Goal: Task Accomplishment & Management: Manage account settings

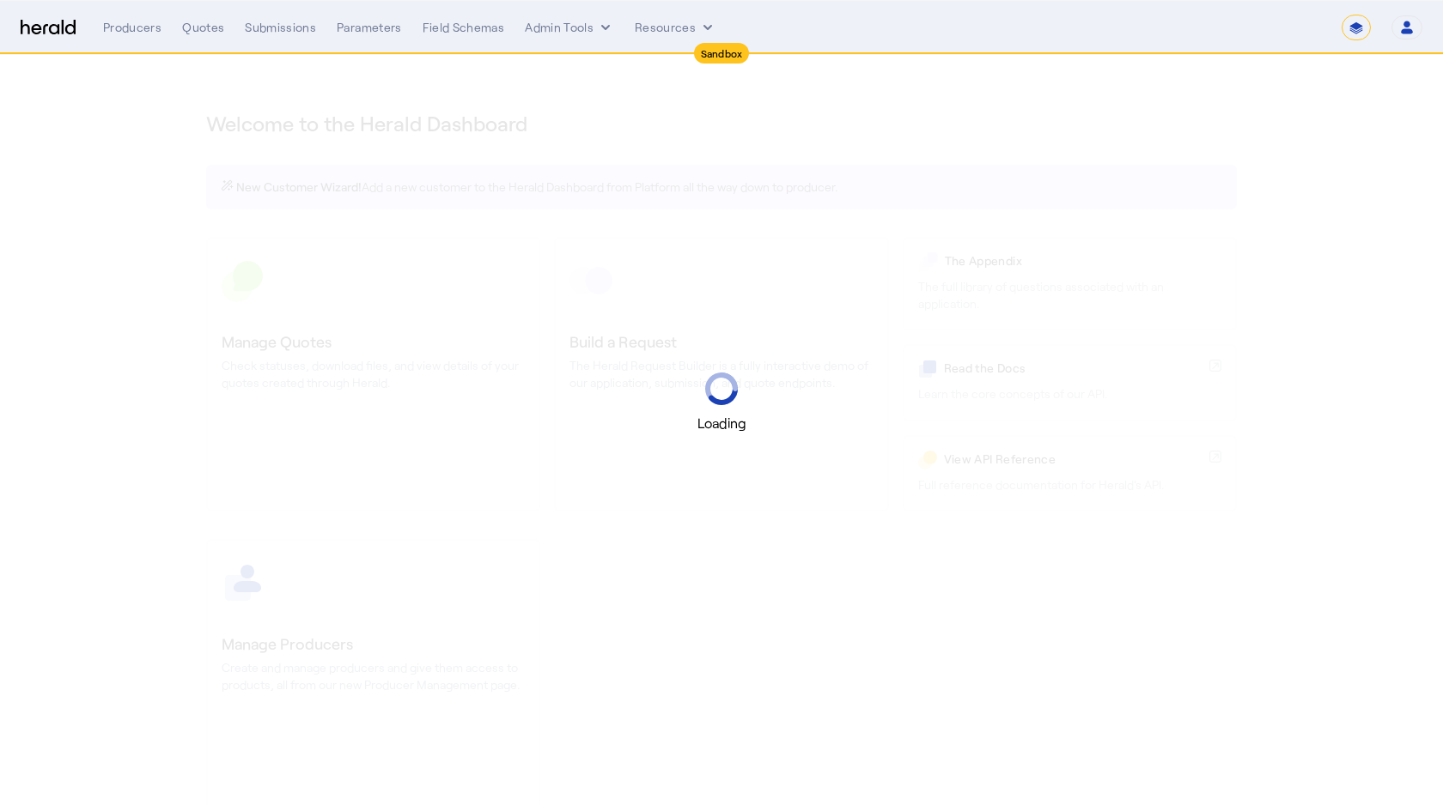
select select "*******"
select select "pfm_2v8p_herald_api"
click at [1355, 23] on select "**********" at bounding box center [1355, 28] width 29 height 26
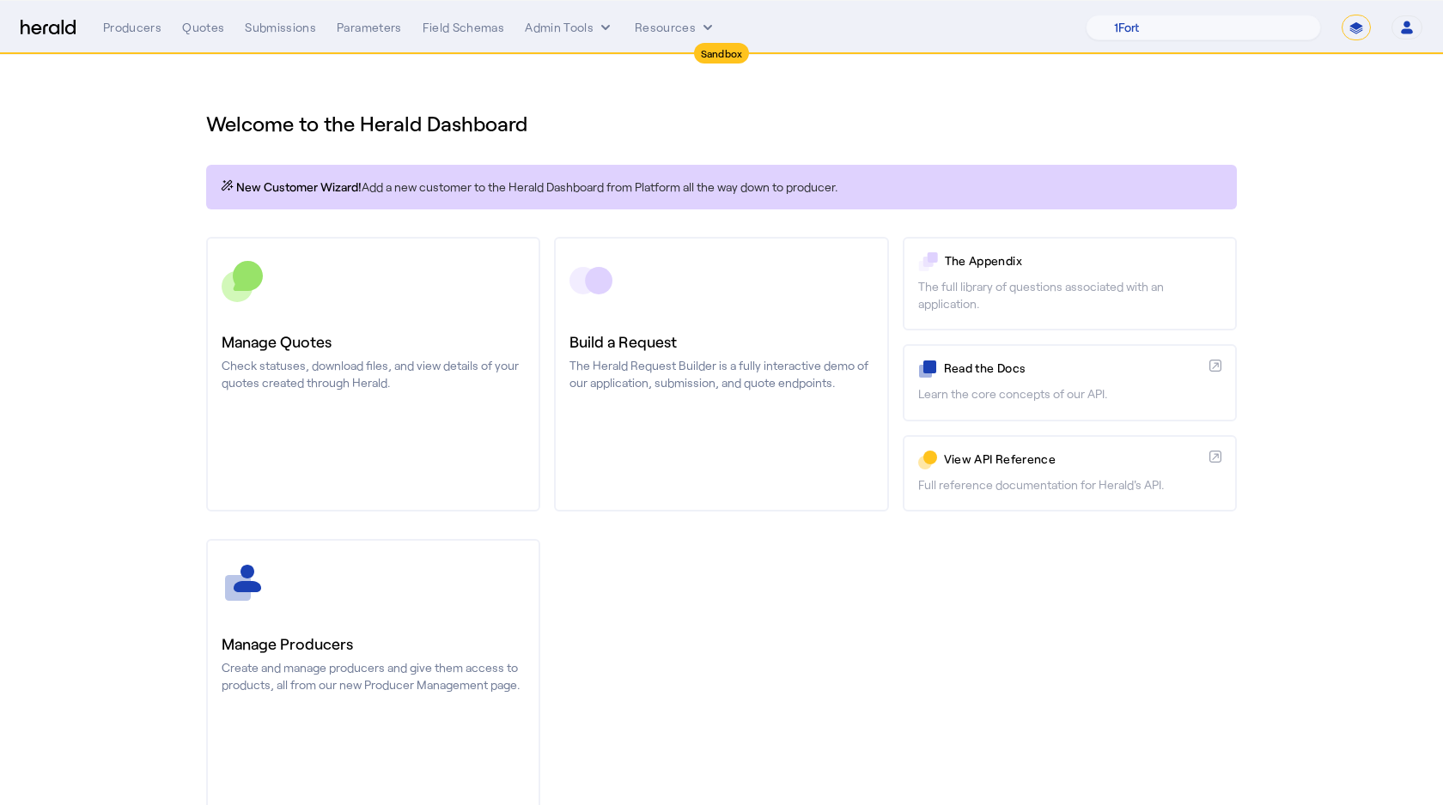
select select "**********"
click at [1341, 15] on select "**********" at bounding box center [1355, 28] width 29 height 26
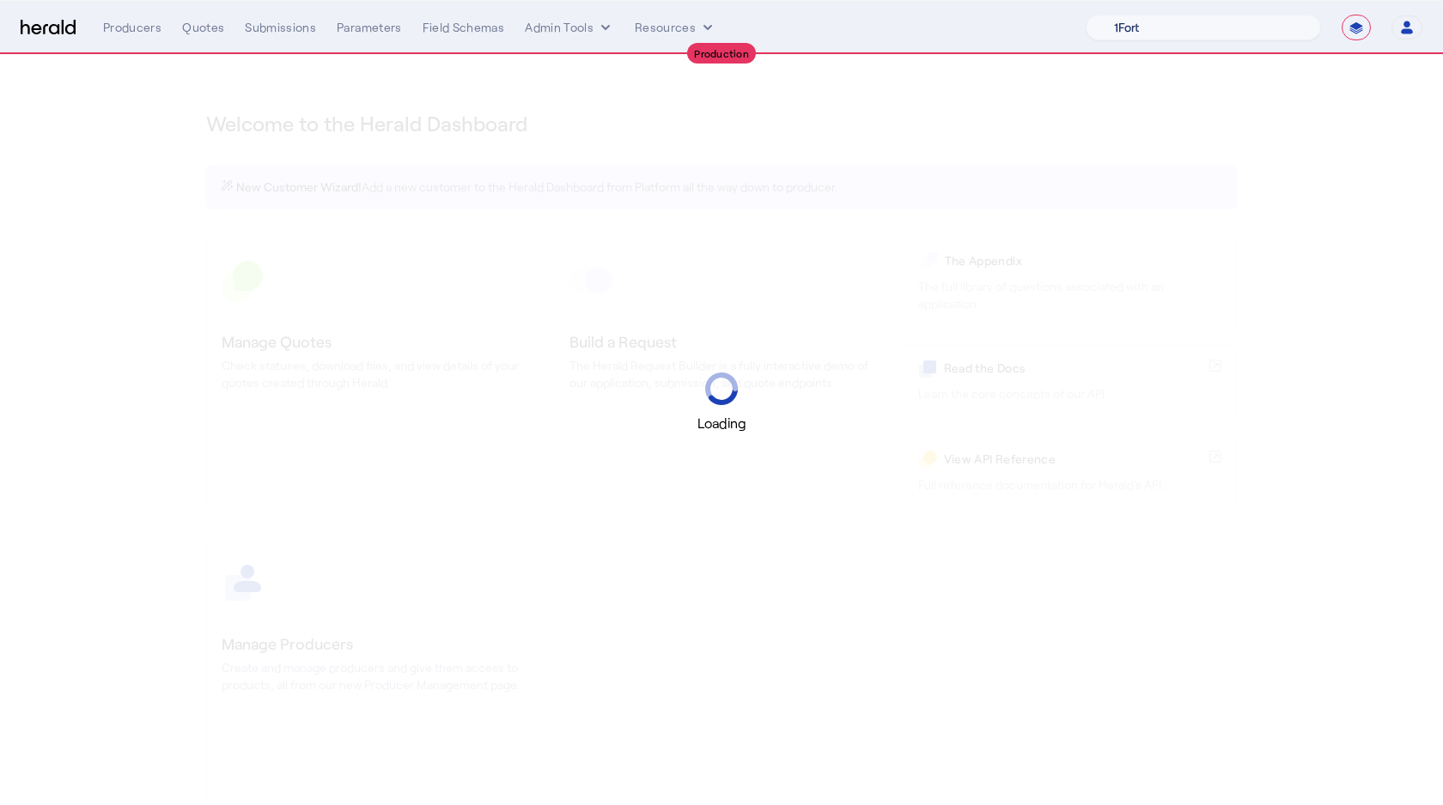
click at [1203, 32] on select "1Fort Acrisure Acturis Affinity Advisors Affinity Risk Agentero AmWins Anzen Ao…" at bounding box center [1202, 28] width 235 height 26
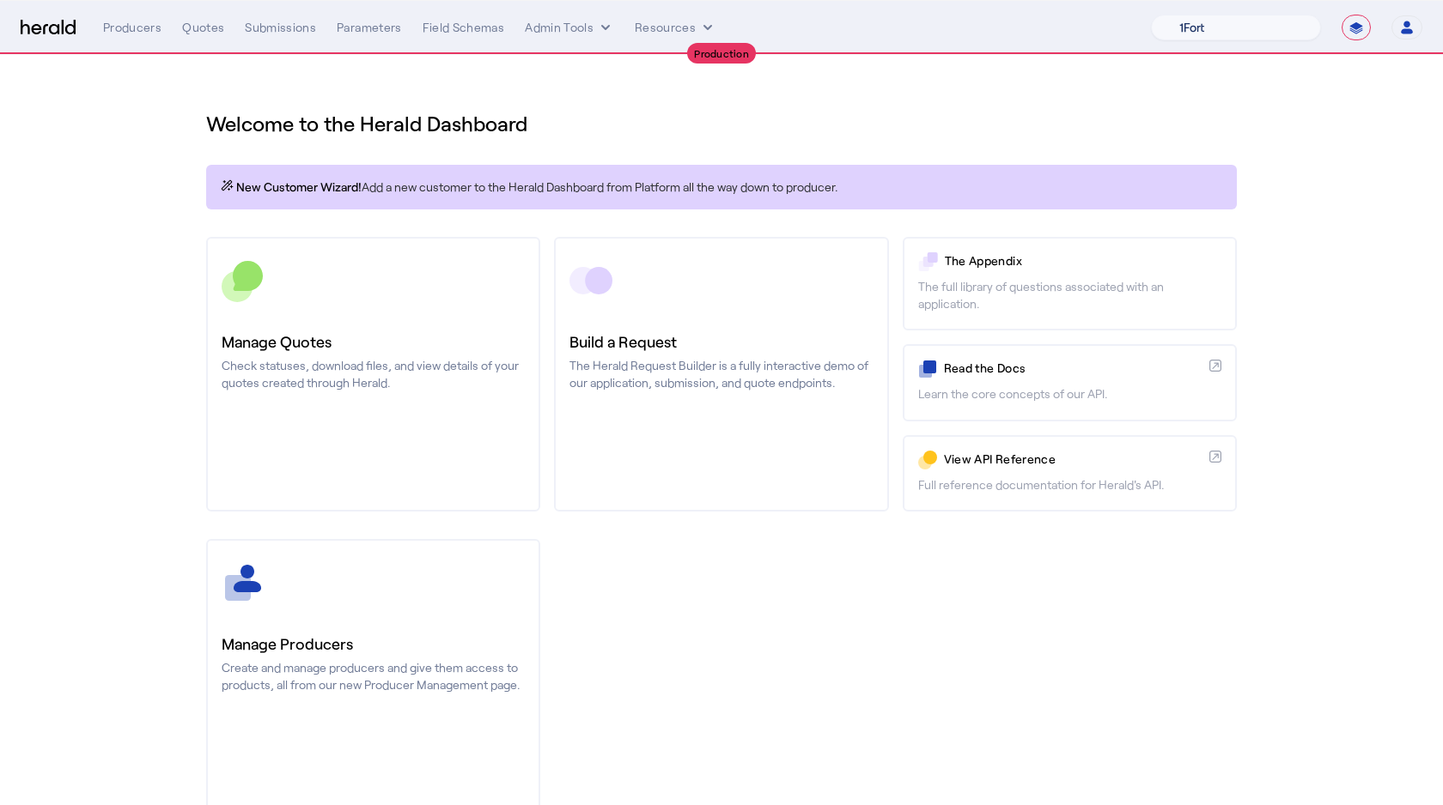
click at [1151, 15] on select "1Fort Affinity Risk [PERSON_NAME] [PERSON_NAME] CRC Campus Coverage Citadel Fif…" at bounding box center [1236, 28] width 170 height 26
click at [1202, 32] on select "1Fort Affinity Risk [PERSON_NAME] [PERSON_NAME] CRC Campus Coverage Citadel Fif…" at bounding box center [1236, 28] width 170 height 26
select select "pfm_v94t_fifthwall"
click at [1151, 15] on select "1Fort Affinity Risk [PERSON_NAME] [PERSON_NAME] CRC Campus Coverage Citadel Fif…" at bounding box center [1236, 28] width 170 height 26
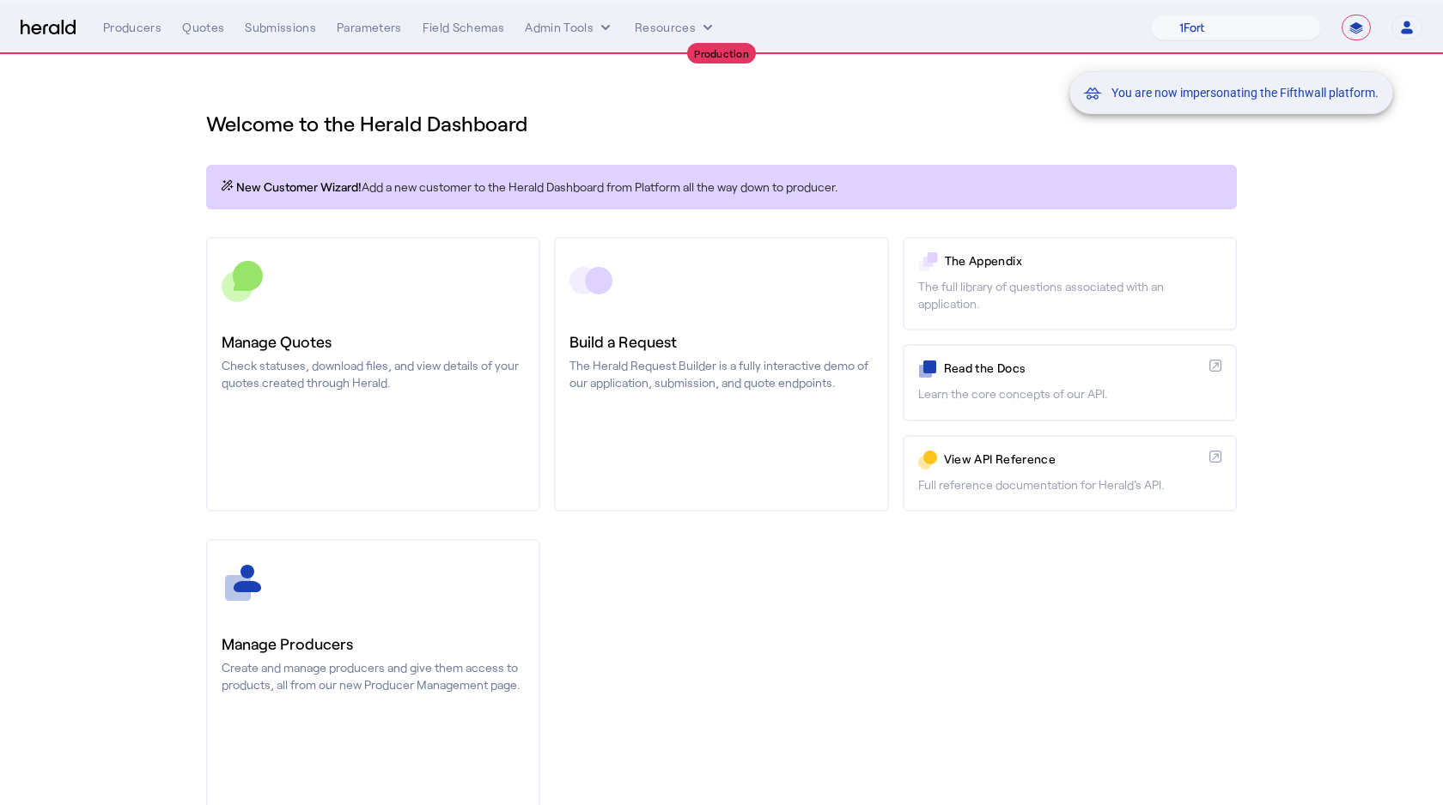
click at [144, 30] on div "You are now impersonating the Fifthwall platform." at bounding box center [721, 402] width 1443 height 805
click at [151, 15] on div "**********" at bounding box center [762, 28] width 1319 height 26
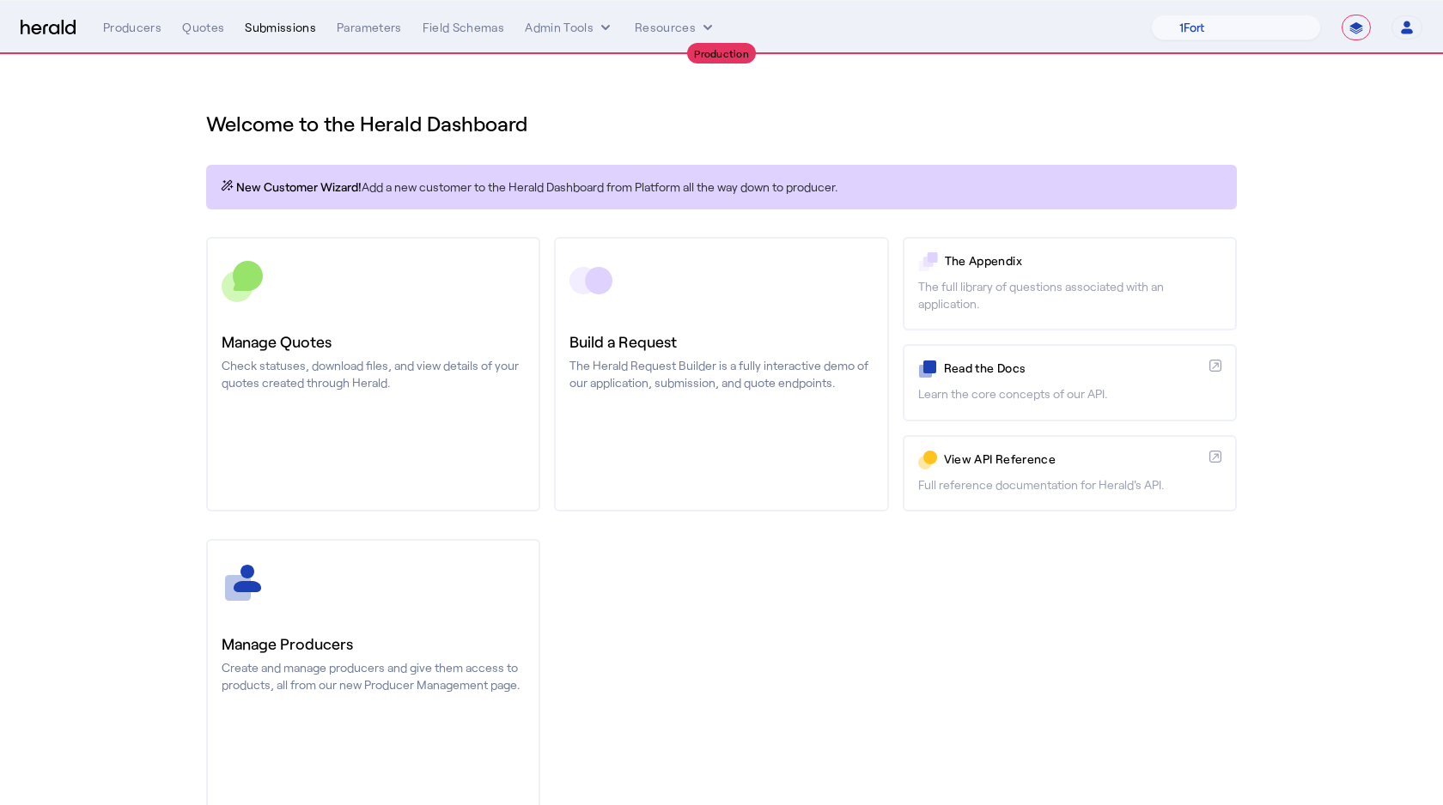
click at [289, 27] on div "Submissions" at bounding box center [280, 27] width 71 height 17
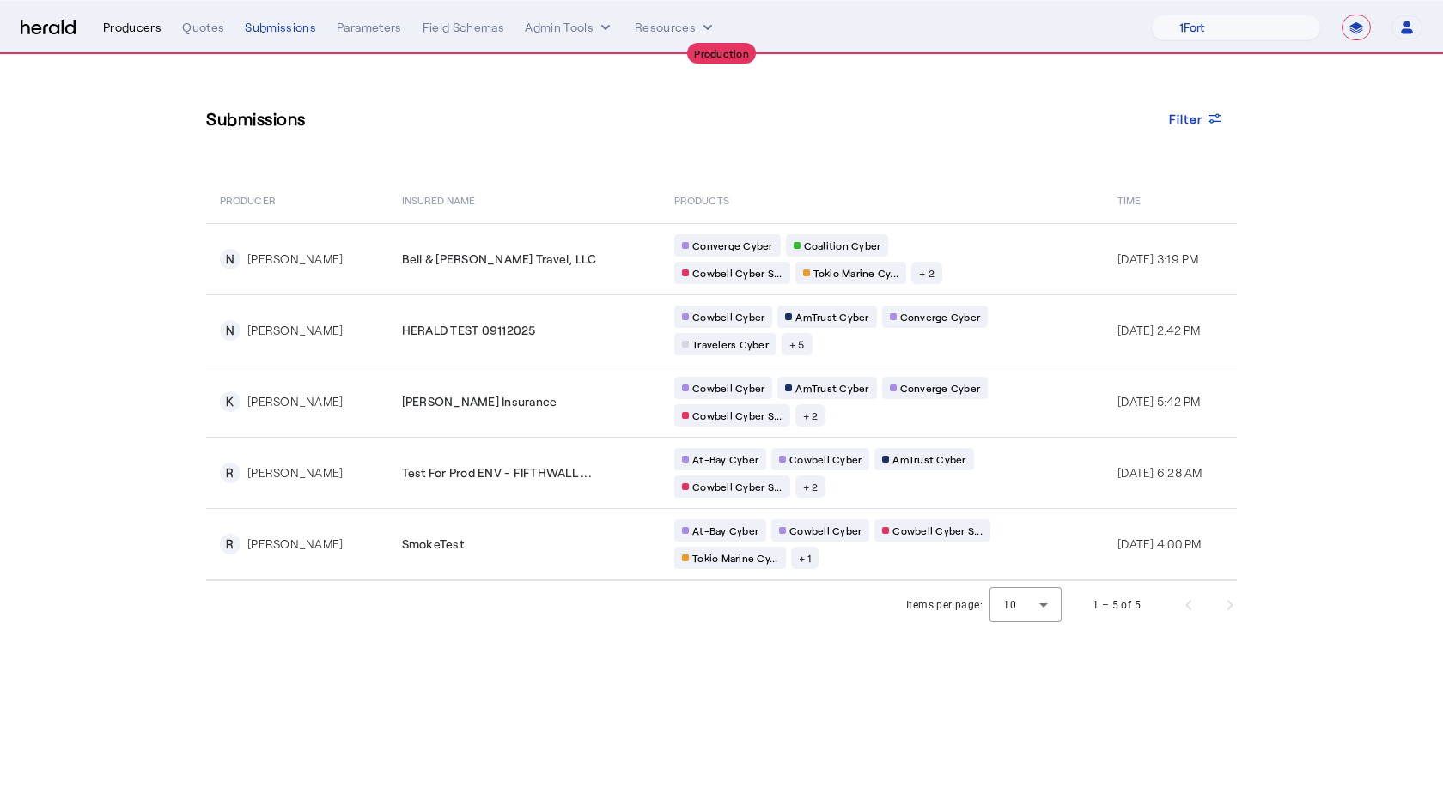
click at [120, 33] on div "Producers" at bounding box center [132, 27] width 58 height 17
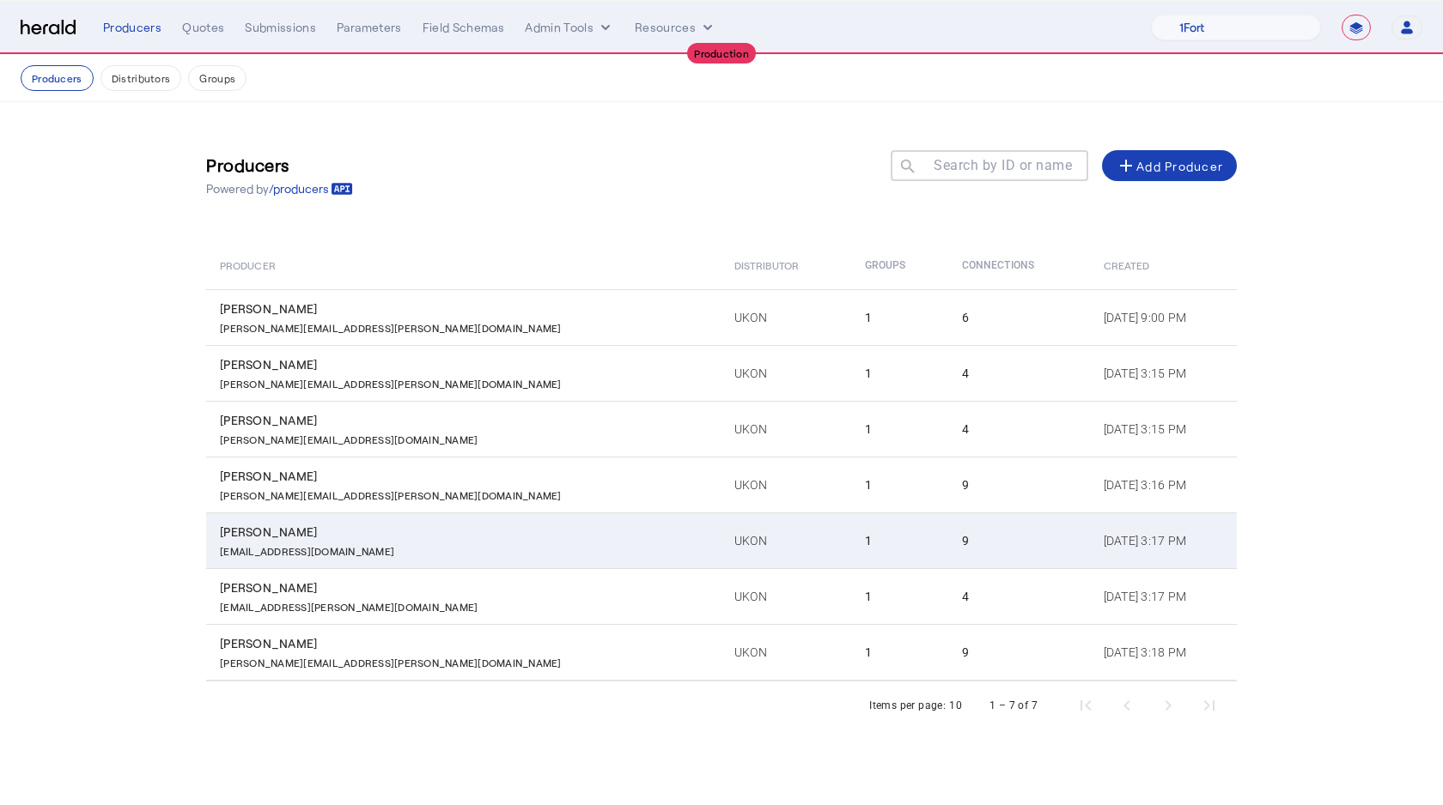
click at [851, 540] on td "1" at bounding box center [899, 541] width 97 height 56
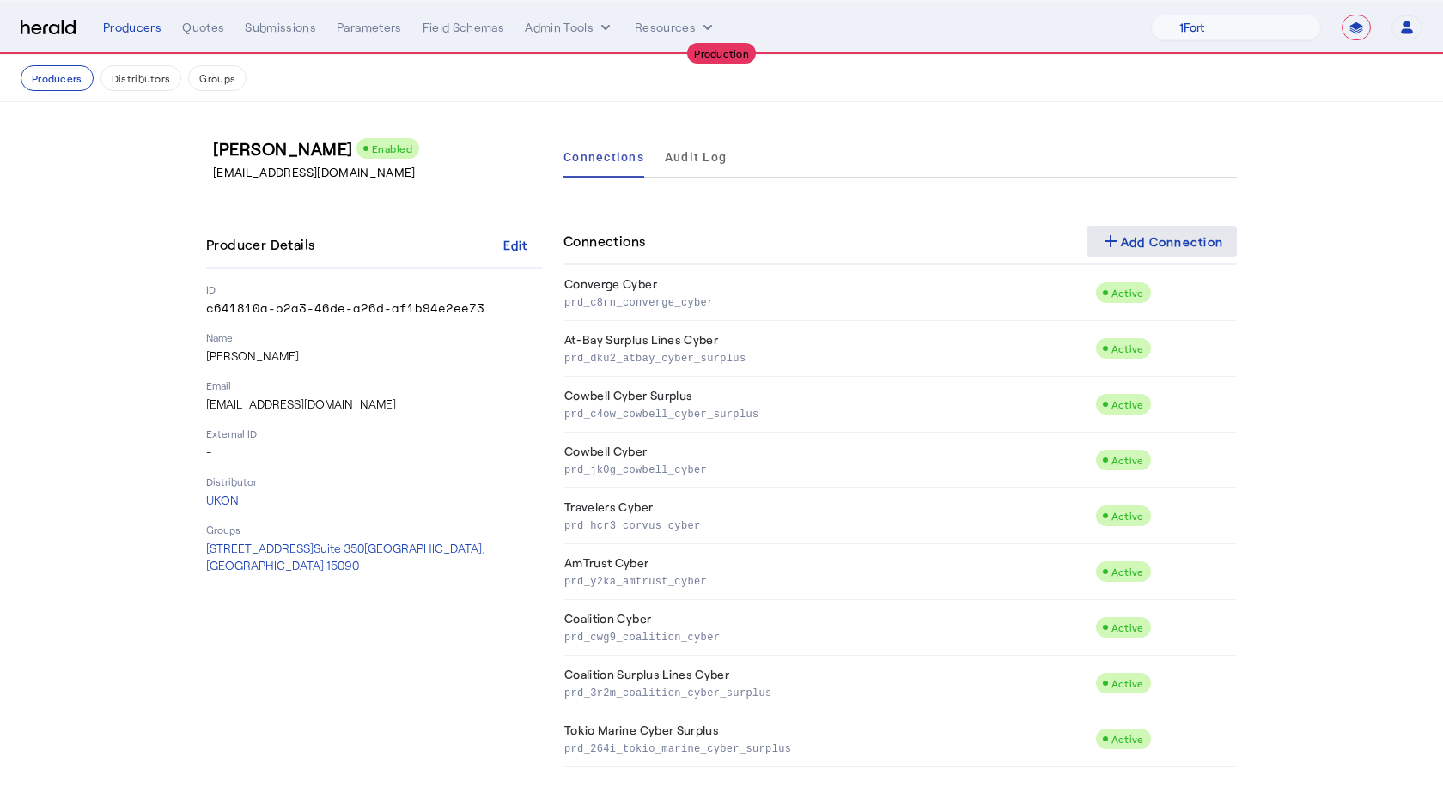
click at [1139, 239] on div "add Add Connection" at bounding box center [1162, 241] width 124 height 21
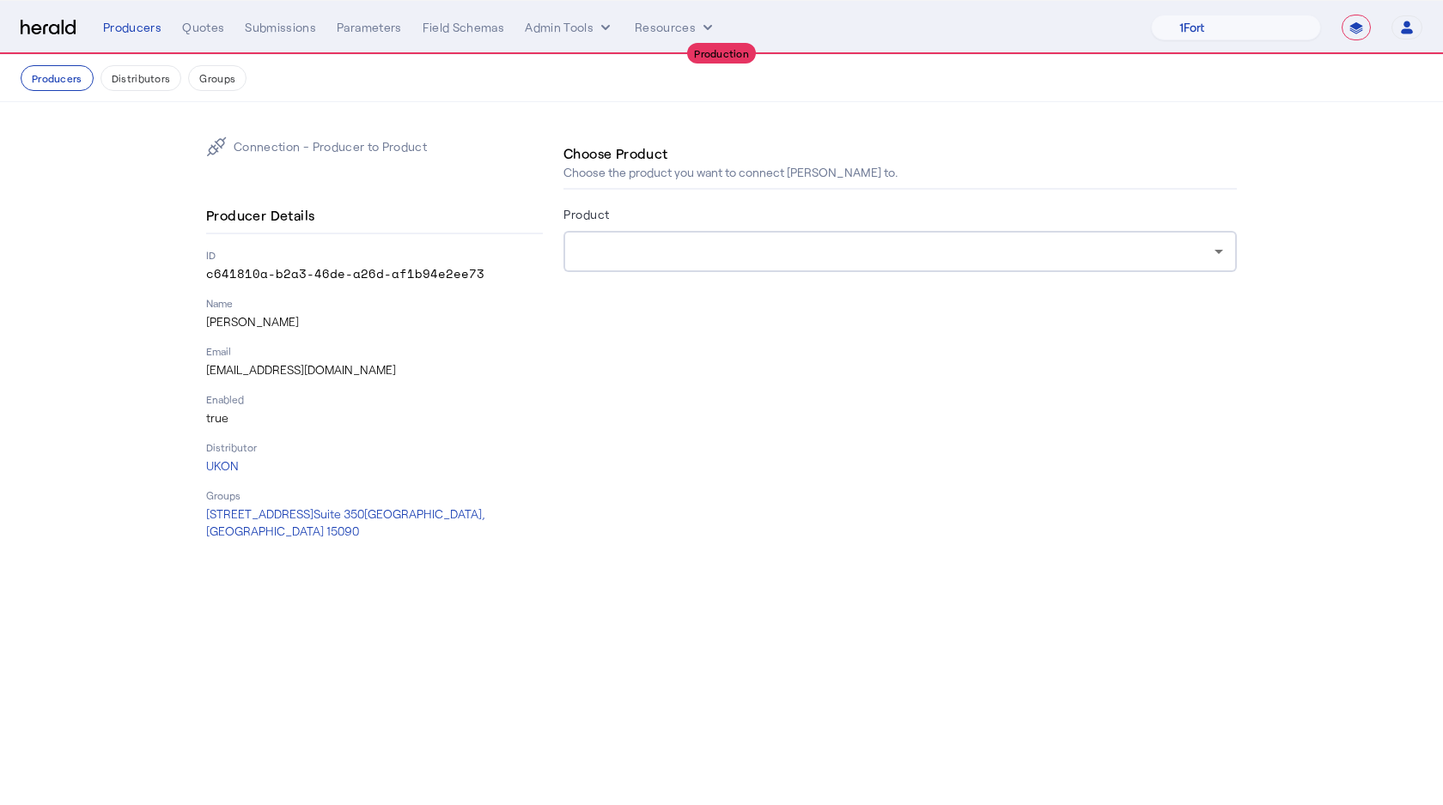
click at [675, 241] on div at bounding box center [900, 251] width 646 height 41
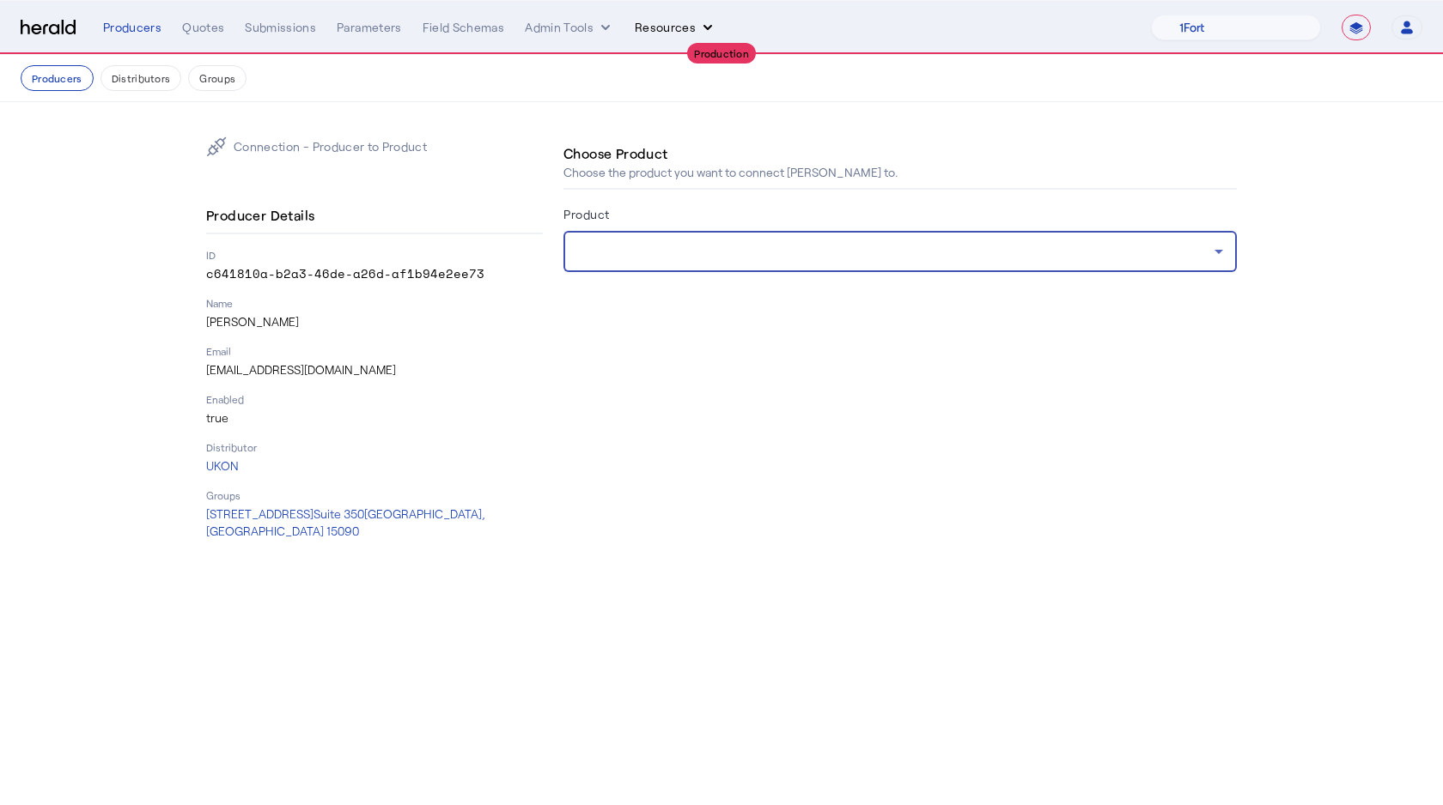
click at [682, 28] on button "Resources" at bounding box center [676, 27] width 82 height 17
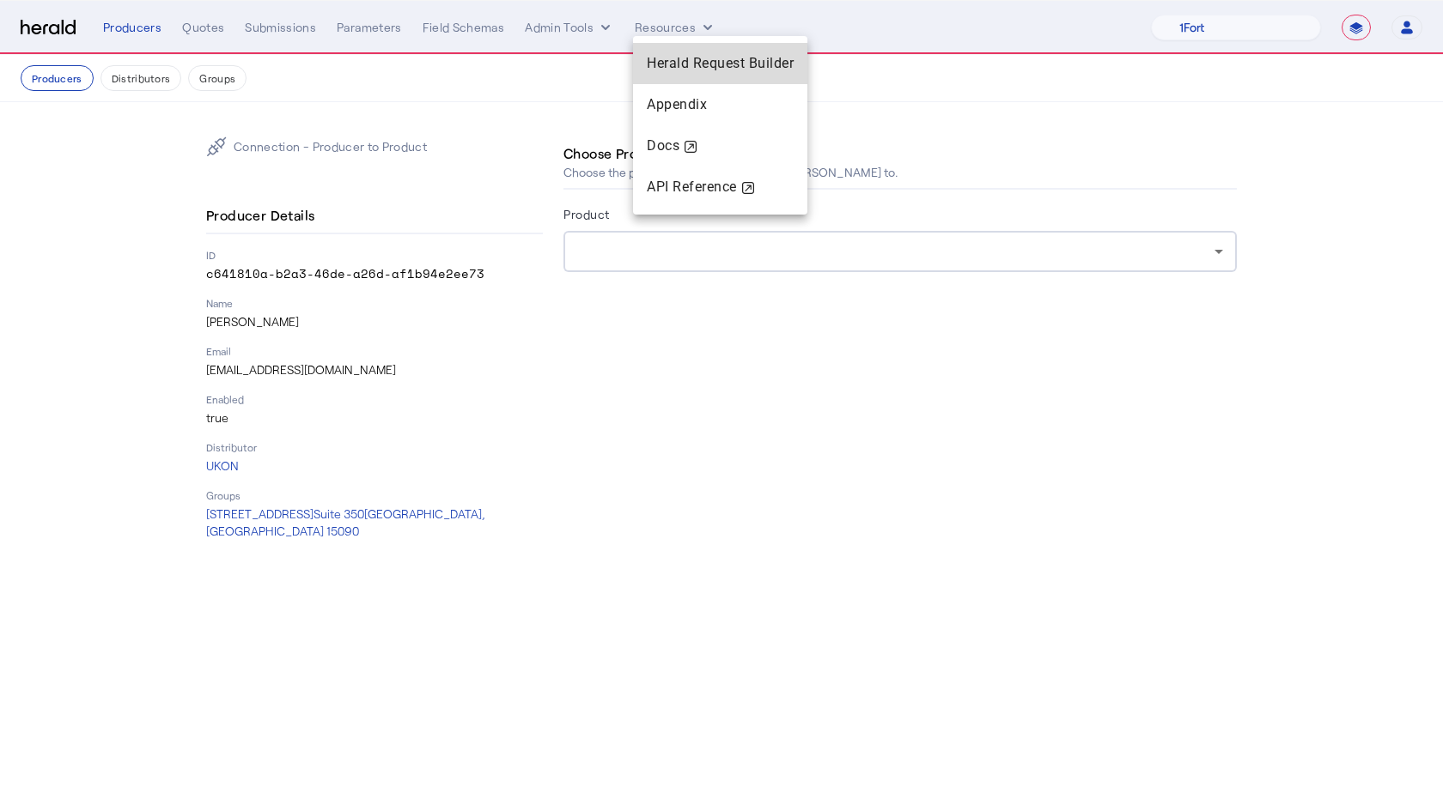
click at [659, 73] on span "Herald Request Builder" at bounding box center [720, 63] width 147 height 21
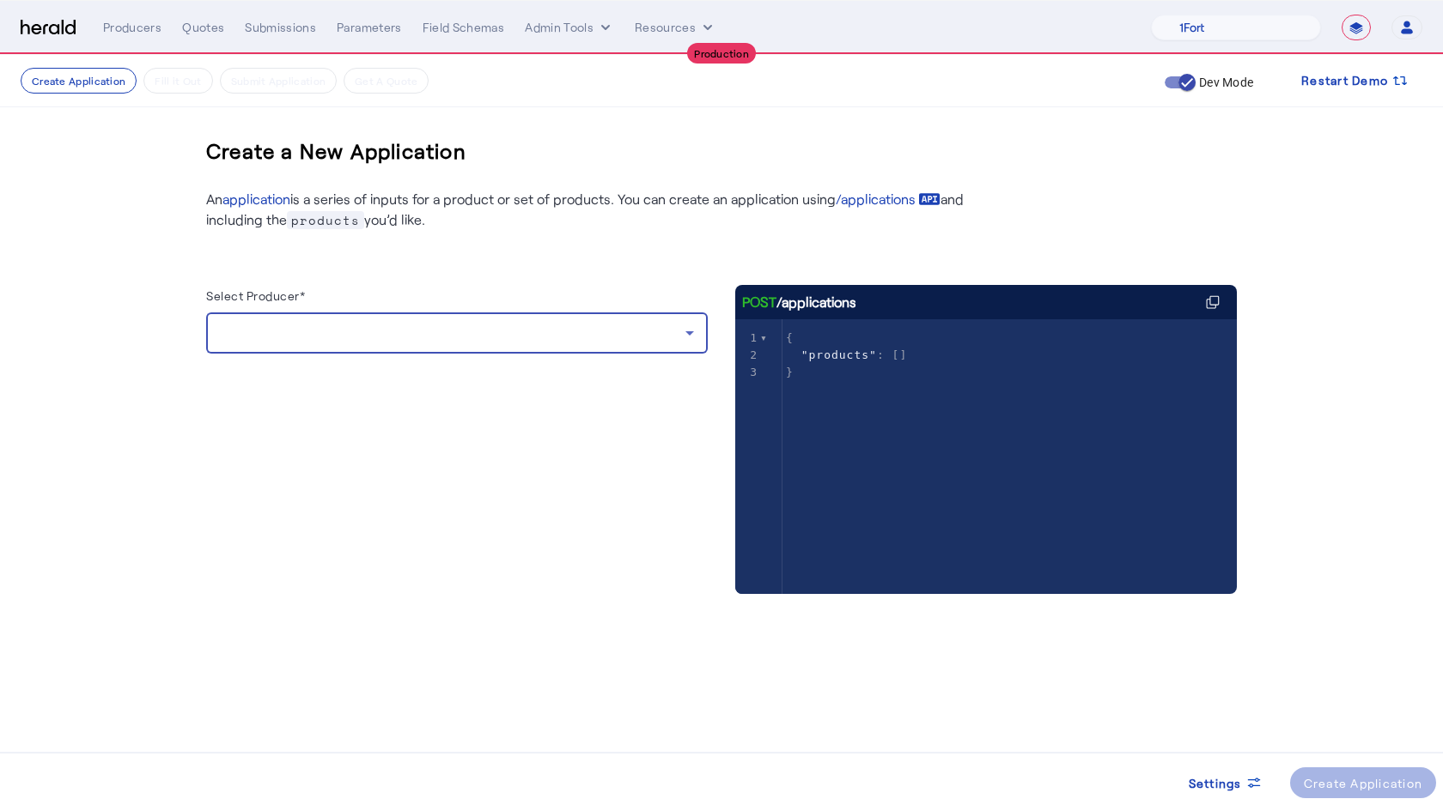
click at [475, 323] on div at bounding box center [452, 333] width 465 height 21
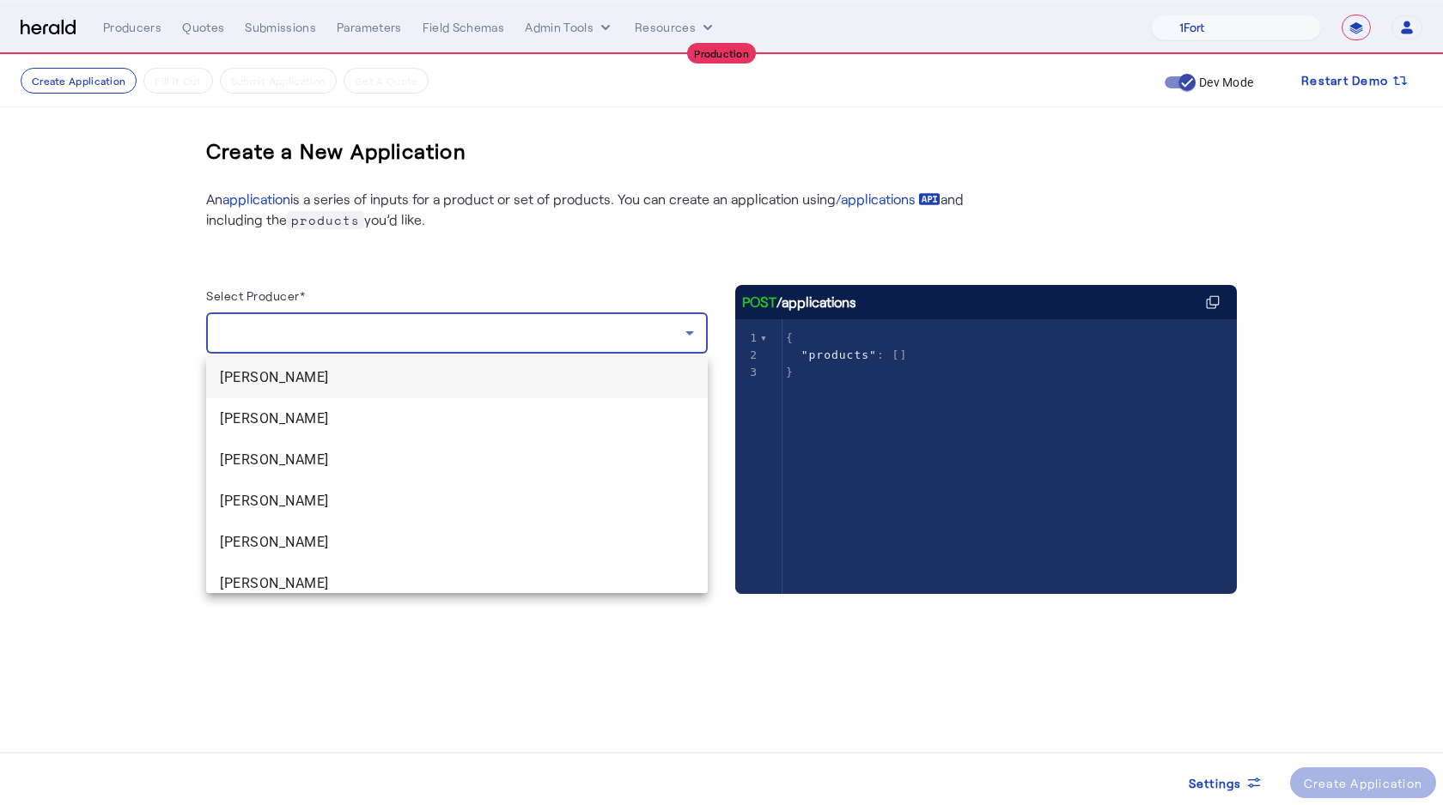
click at [637, 44] on div at bounding box center [721, 402] width 1443 height 805
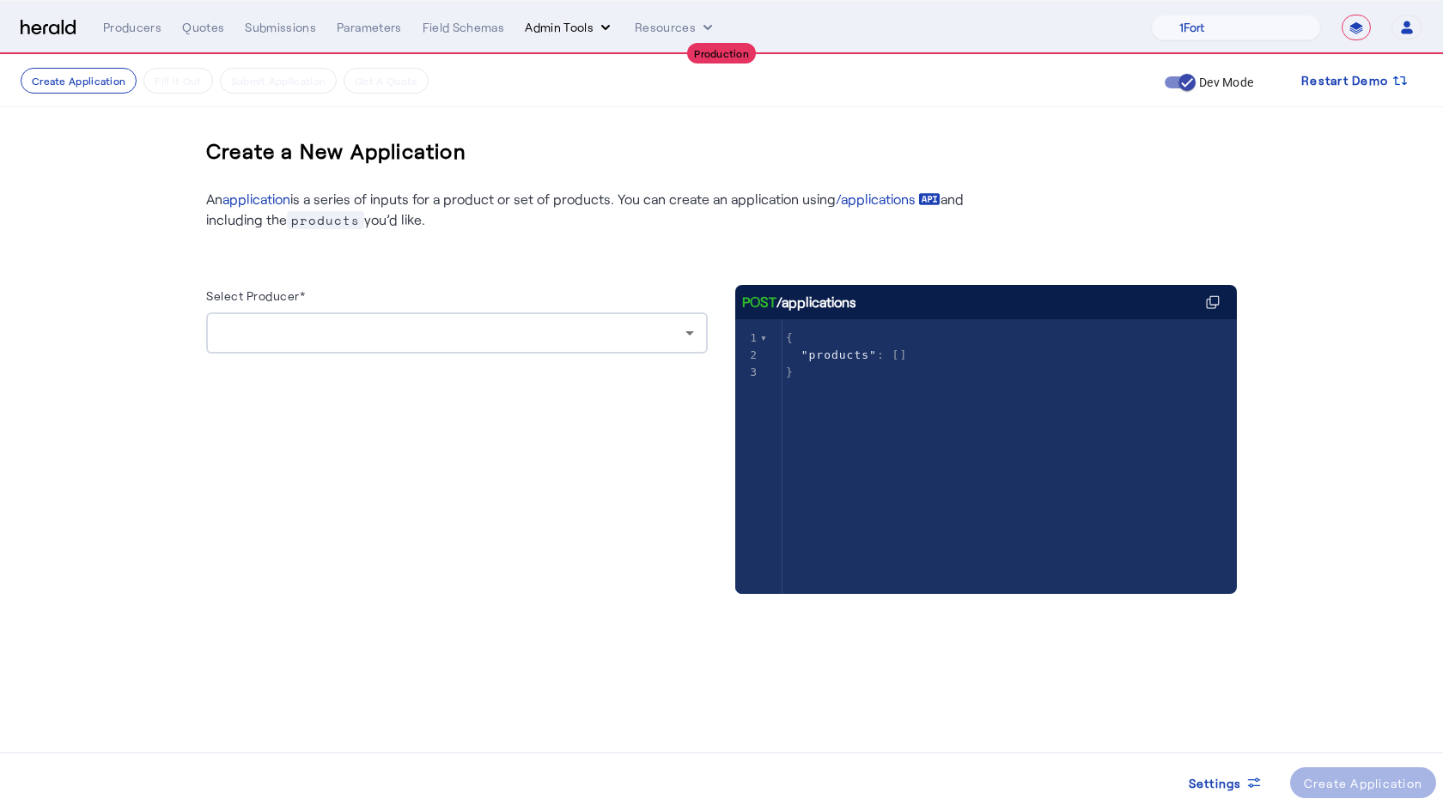
click at [593, 34] on button "Admin Tools" at bounding box center [569, 27] width 89 height 17
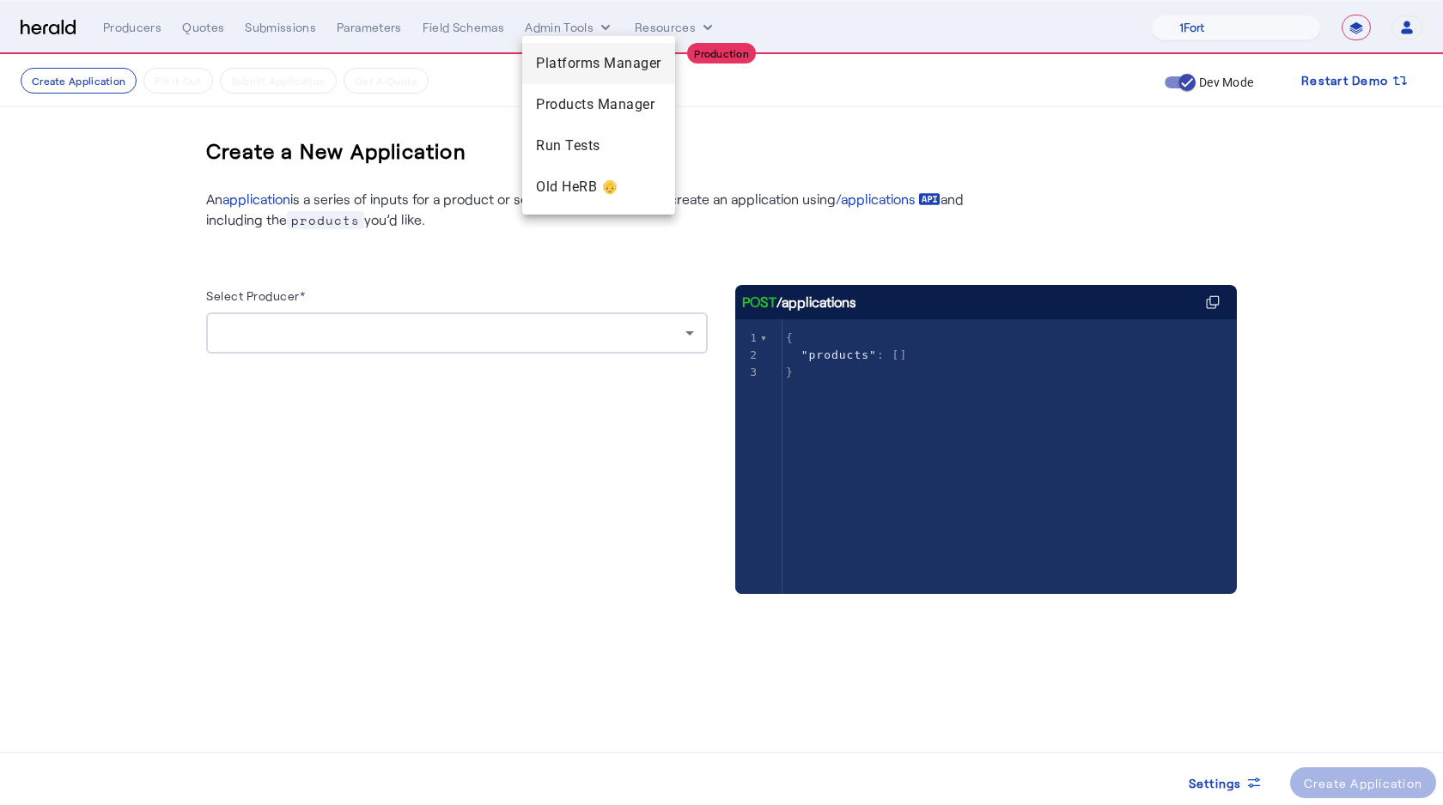
click at [595, 70] on span "Platforms Manager" at bounding box center [598, 63] width 125 height 21
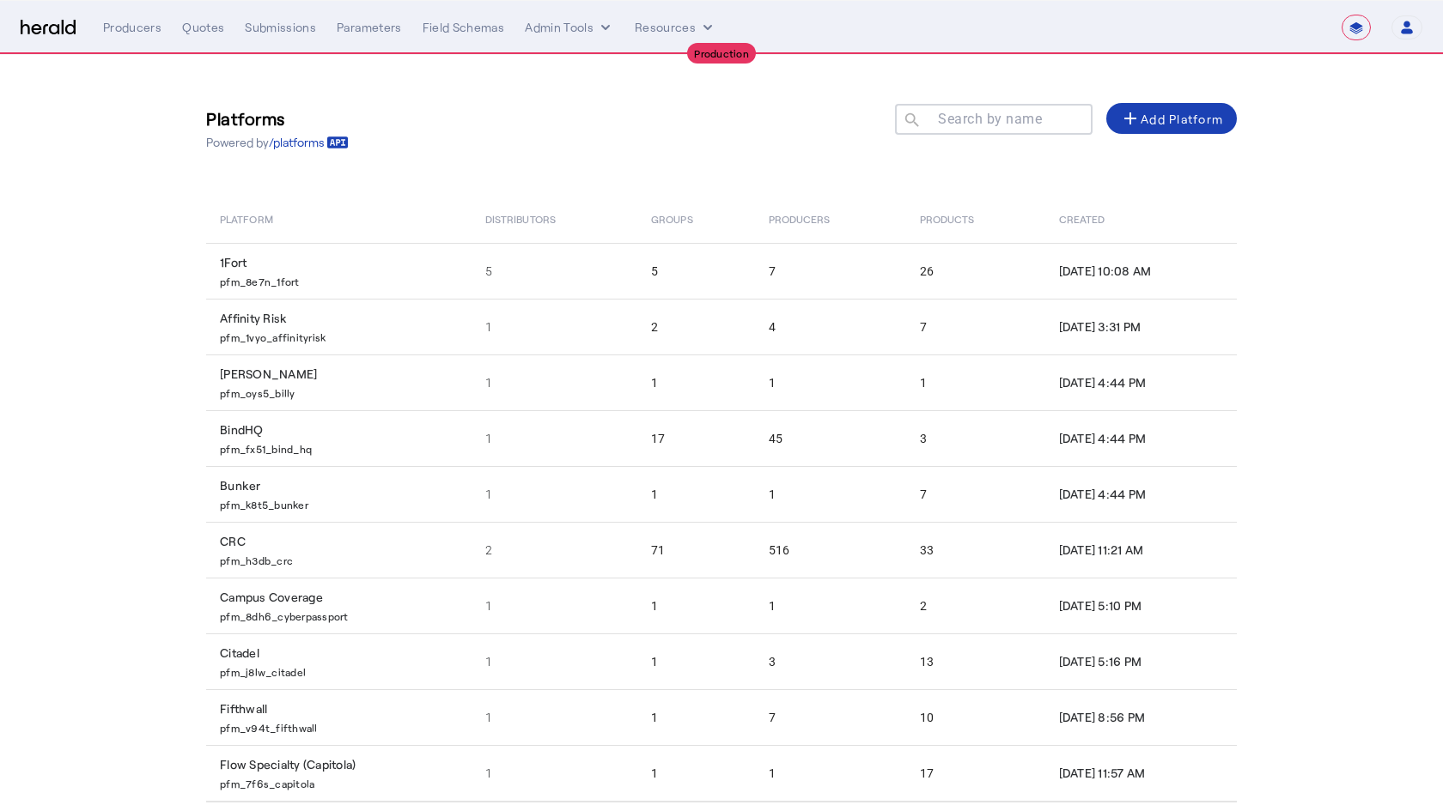
click at [973, 125] on mat-label "Search by name" at bounding box center [990, 119] width 104 height 16
click at [973, 125] on input "Search by name" at bounding box center [1001, 118] width 155 height 21
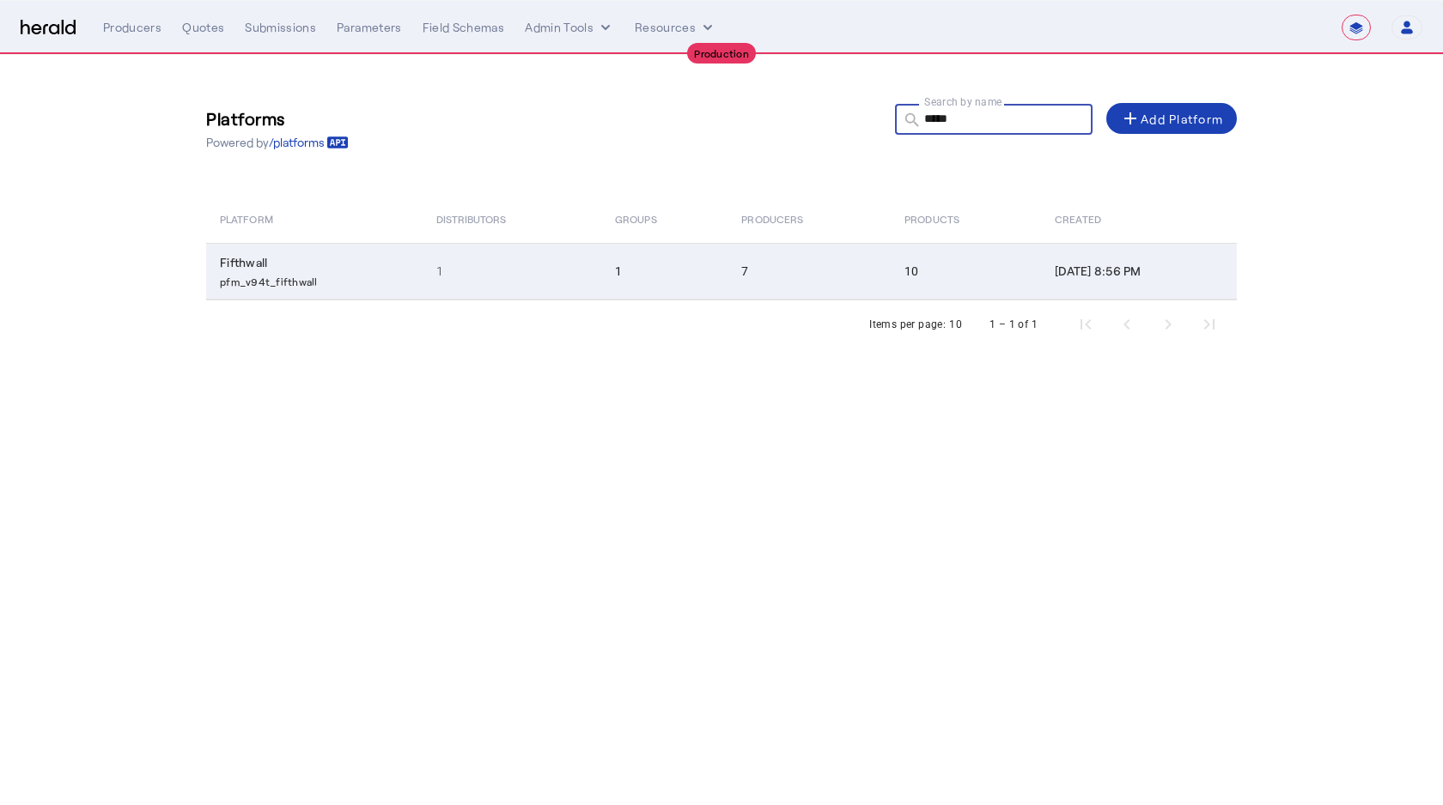
type input "*****"
click at [493, 247] on td "1" at bounding box center [511, 271] width 179 height 57
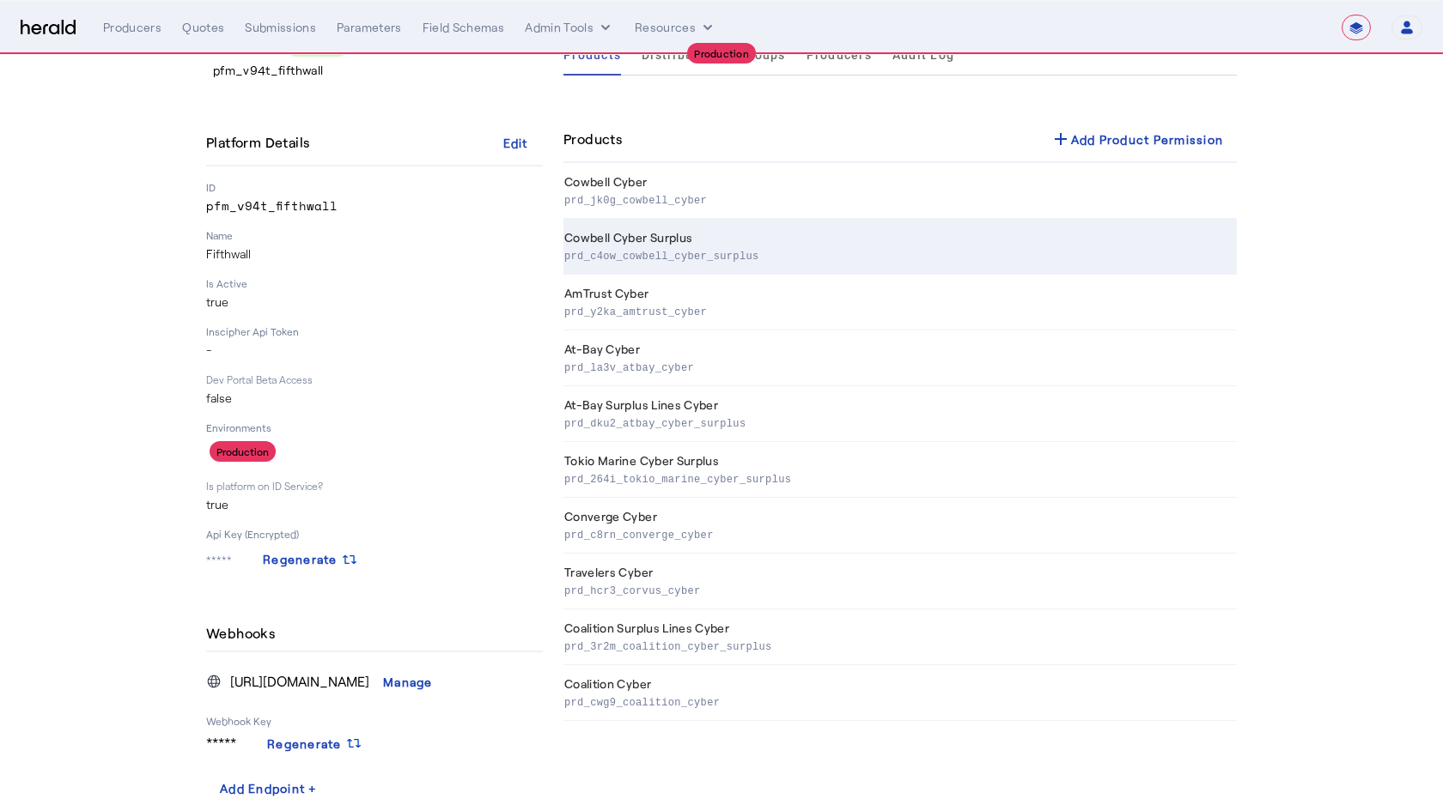
scroll to position [45, 0]
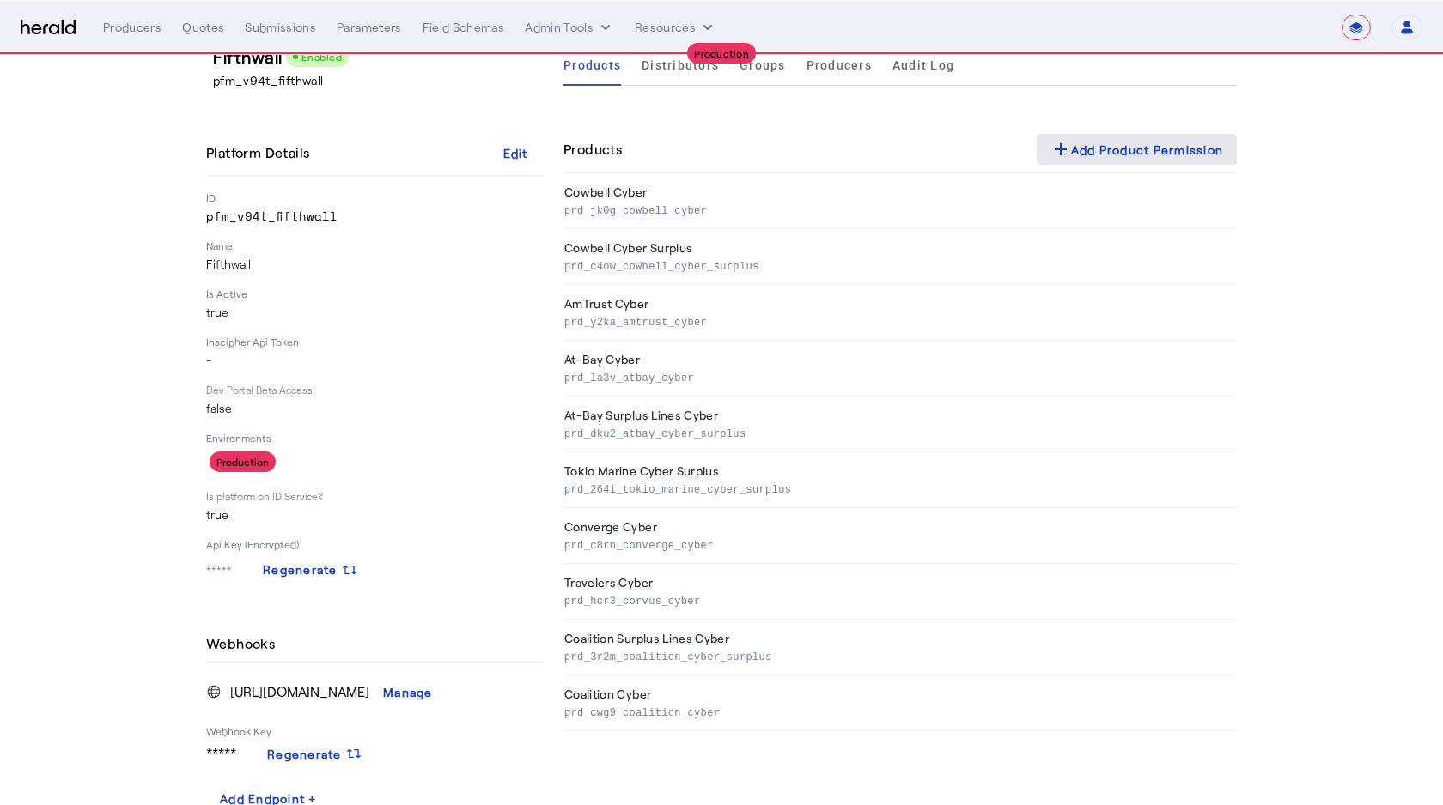
click at [1143, 160] on span at bounding box center [1136, 149] width 201 height 41
select select "pfm_v94t_fifthwall"
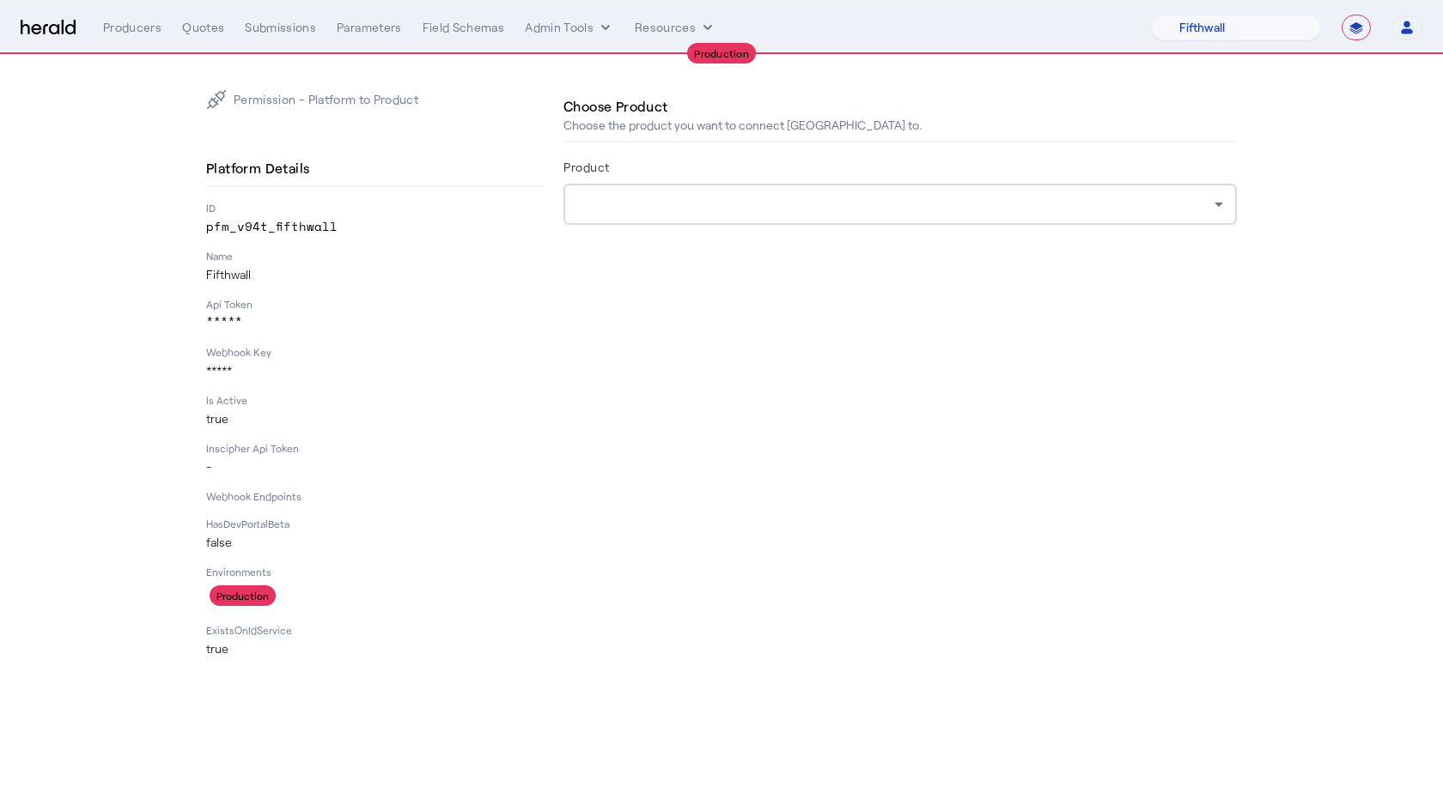
click at [605, 233] on form "Product" at bounding box center [899, 214] width 673 height 117
click at [593, 212] on div at bounding box center [895, 204] width 637 height 21
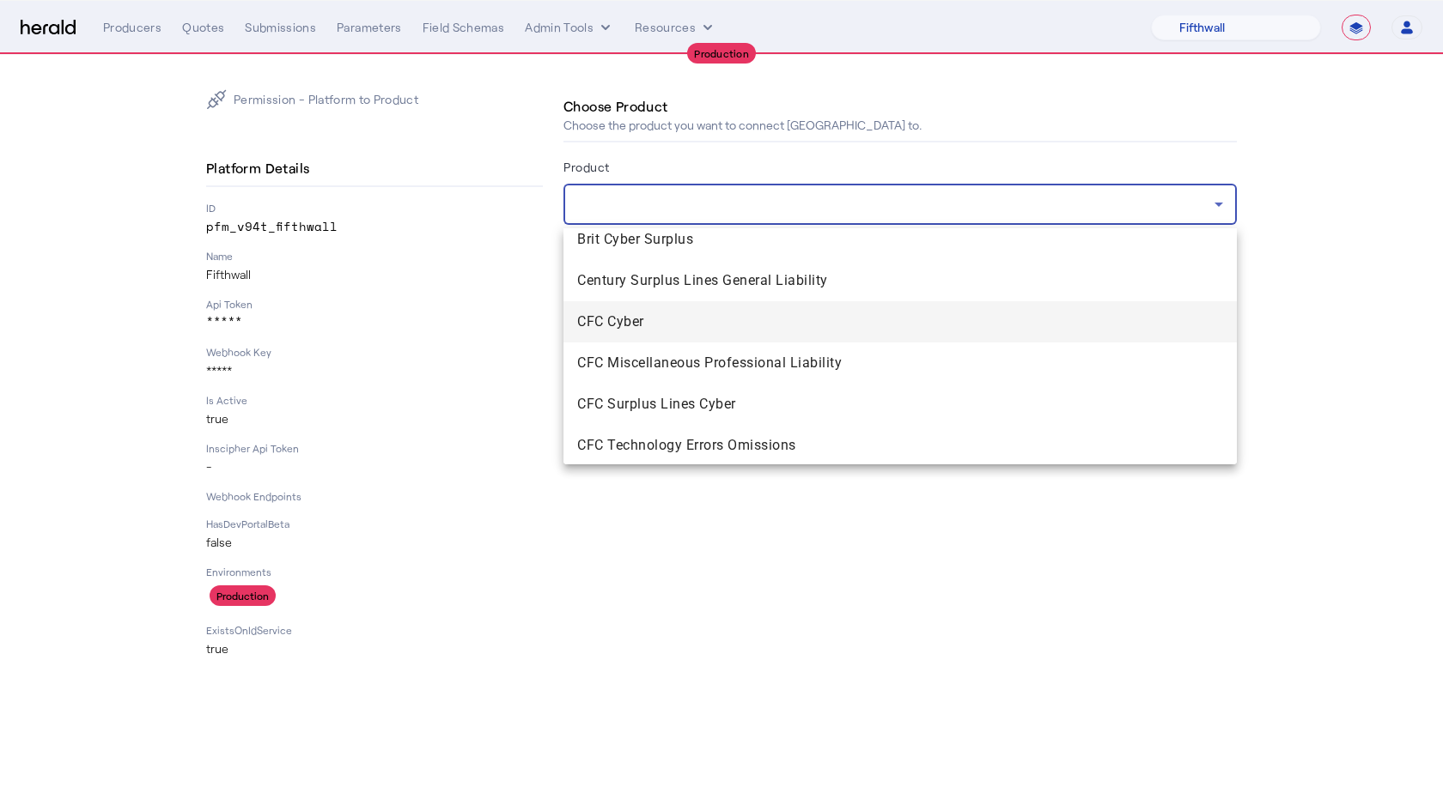
scroll to position [588, 0]
click at [625, 314] on span "CFC Cyber" at bounding box center [900, 320] width 646 height 21
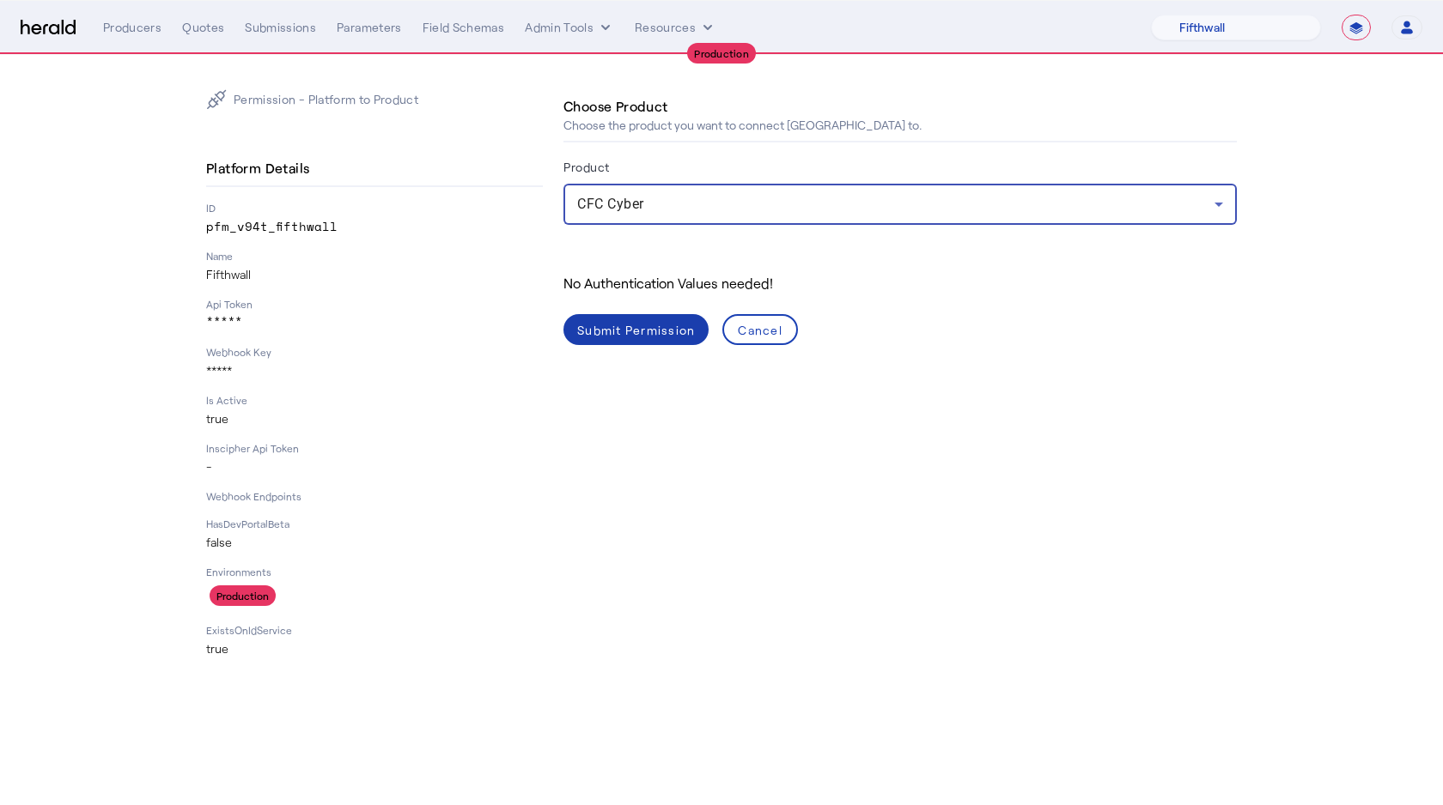
click at [607, 335] on div "Submit Permission" at bounding box center [636, 330] width 118 height 18
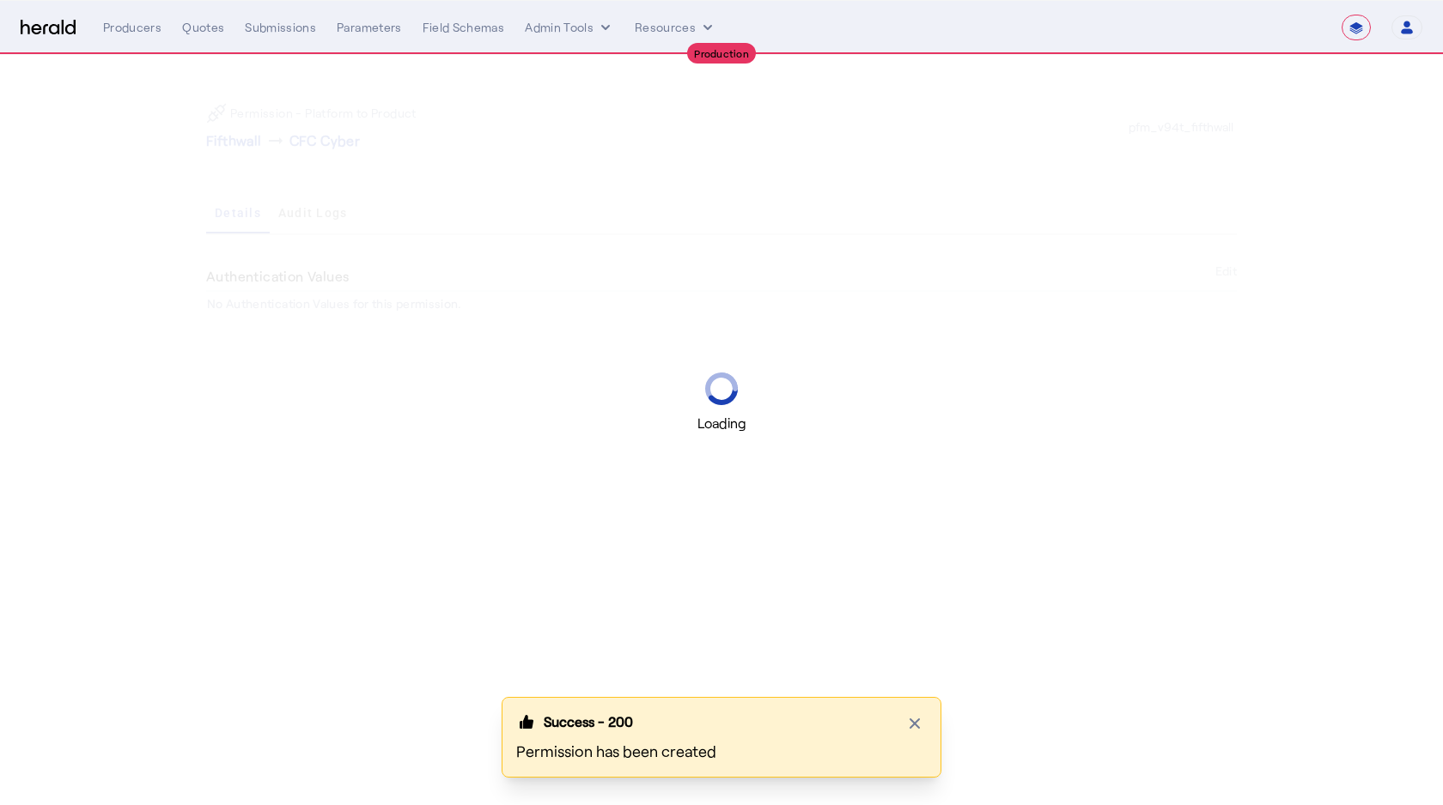
click at [306, 155] on div "Loading" at bounding box center [721, 402] width 1443 height 805
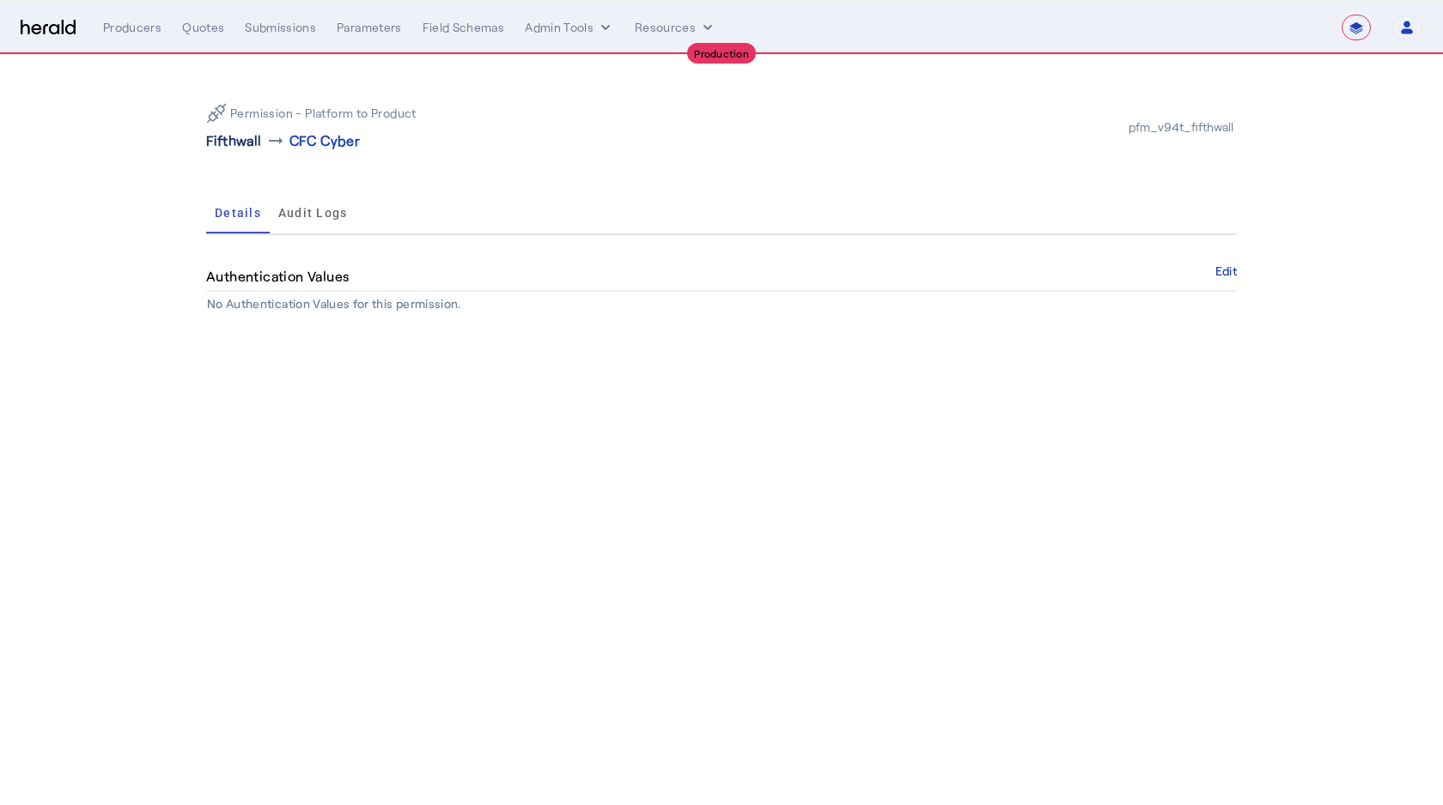
click at [242, 142] on p "Fifthwall" at bounding box center [234, 141] width 56 height 21
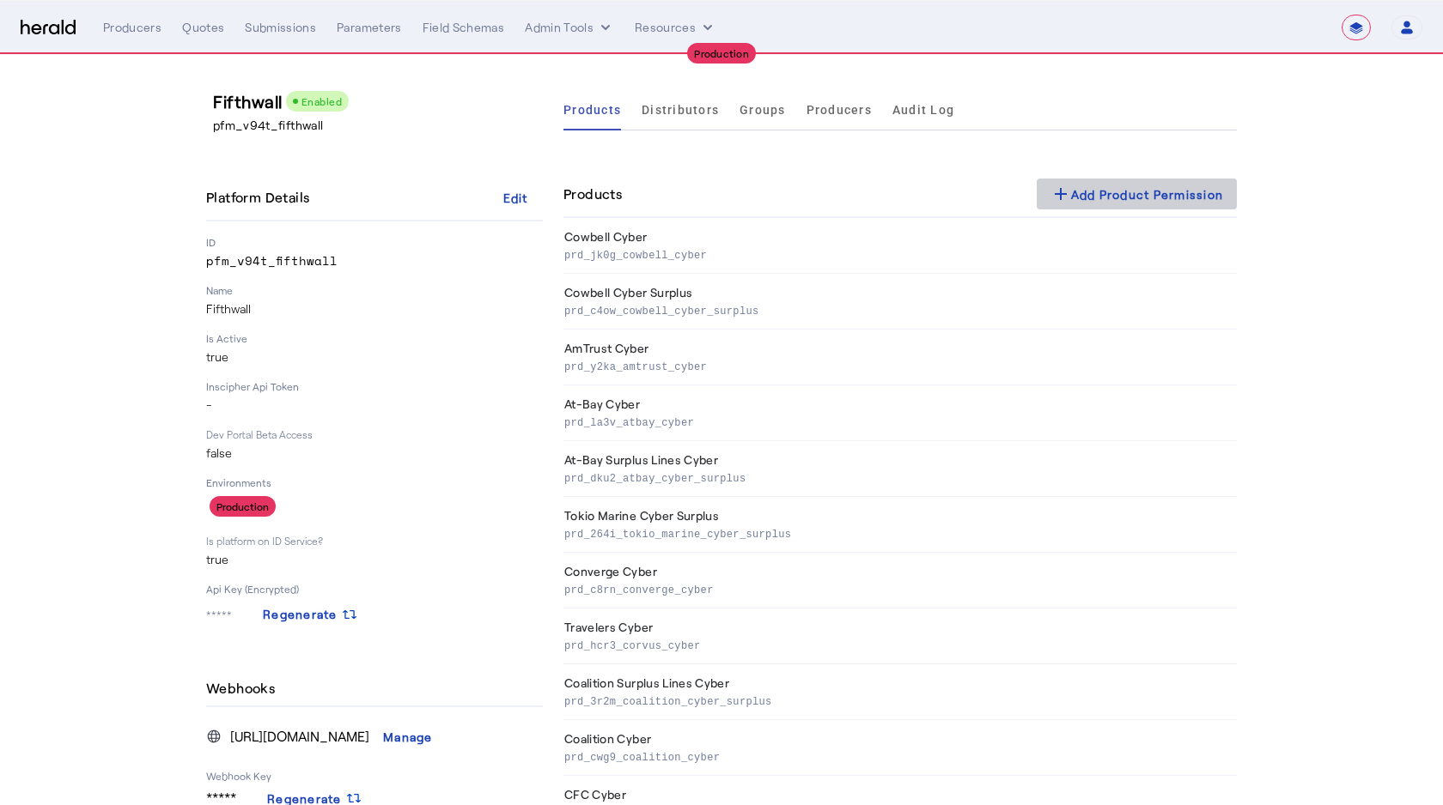
click at [1075, 206] on span at bounding box center [1136, 193] width 201 height 41
select select "pfm_v94t_fifthwall"
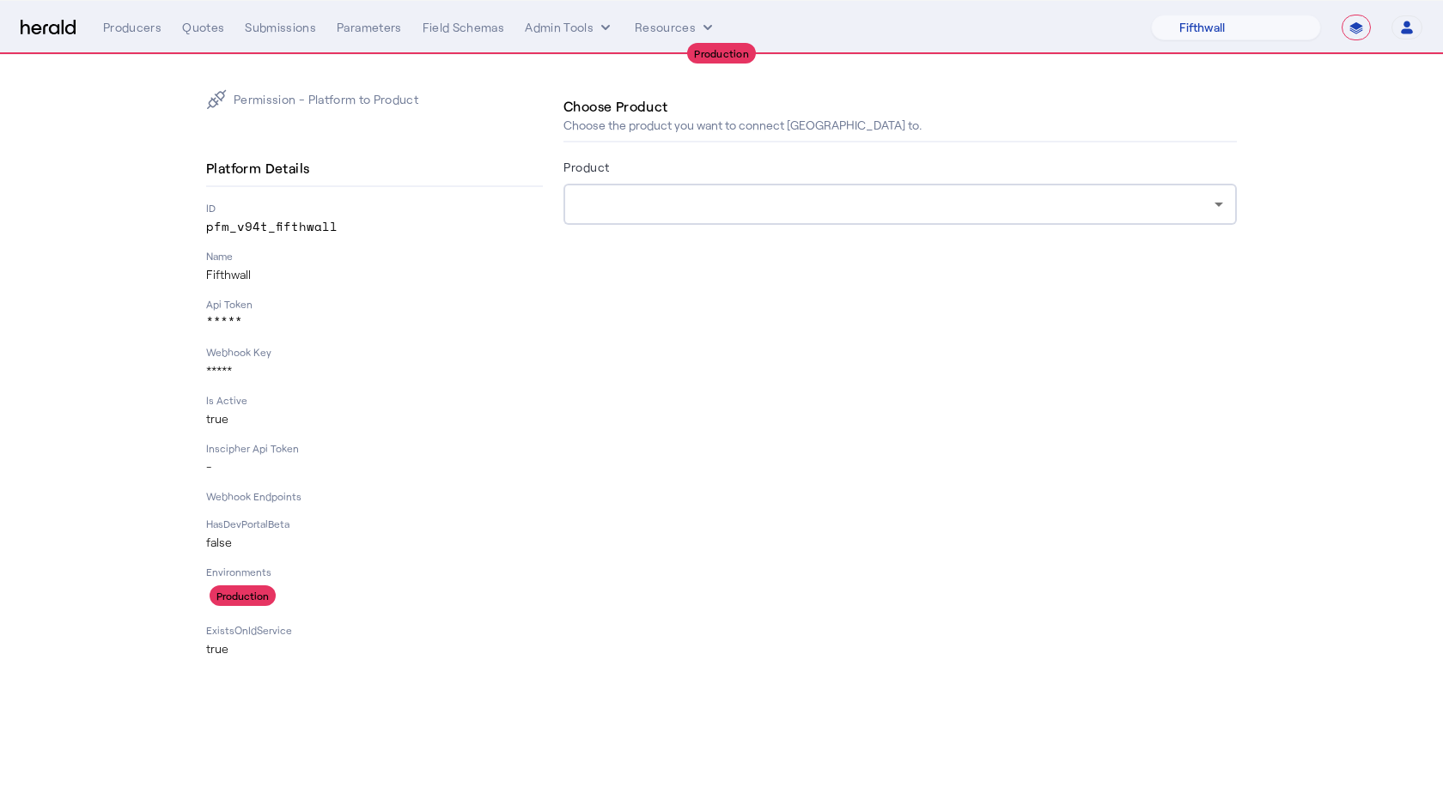
click at [748, 226] on form "Product" at bounding box center [899, 214] width 673 height 117
click at [738, 197] on div at bounding box center [895, 204] width 637 height 21
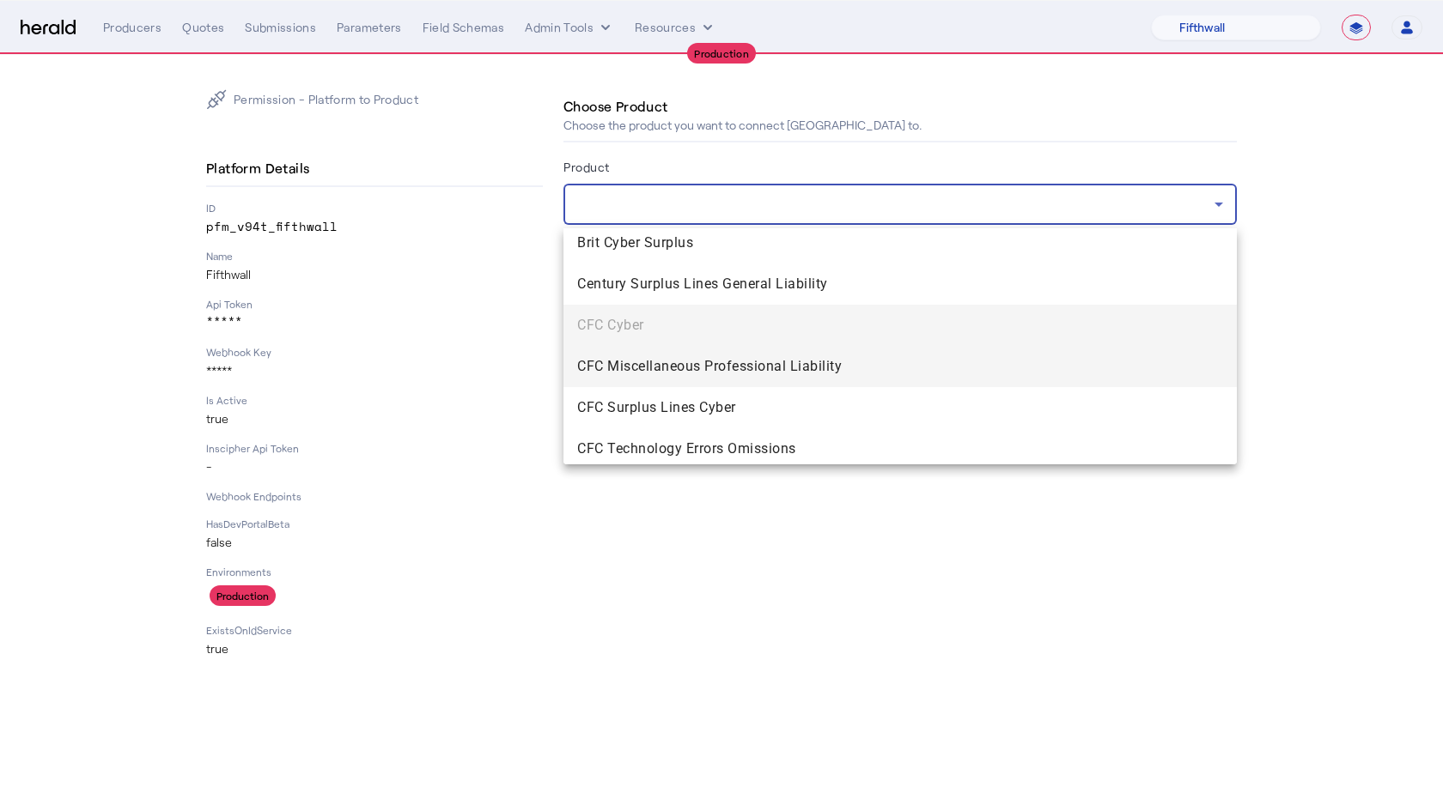
scroll to position [586, 0]
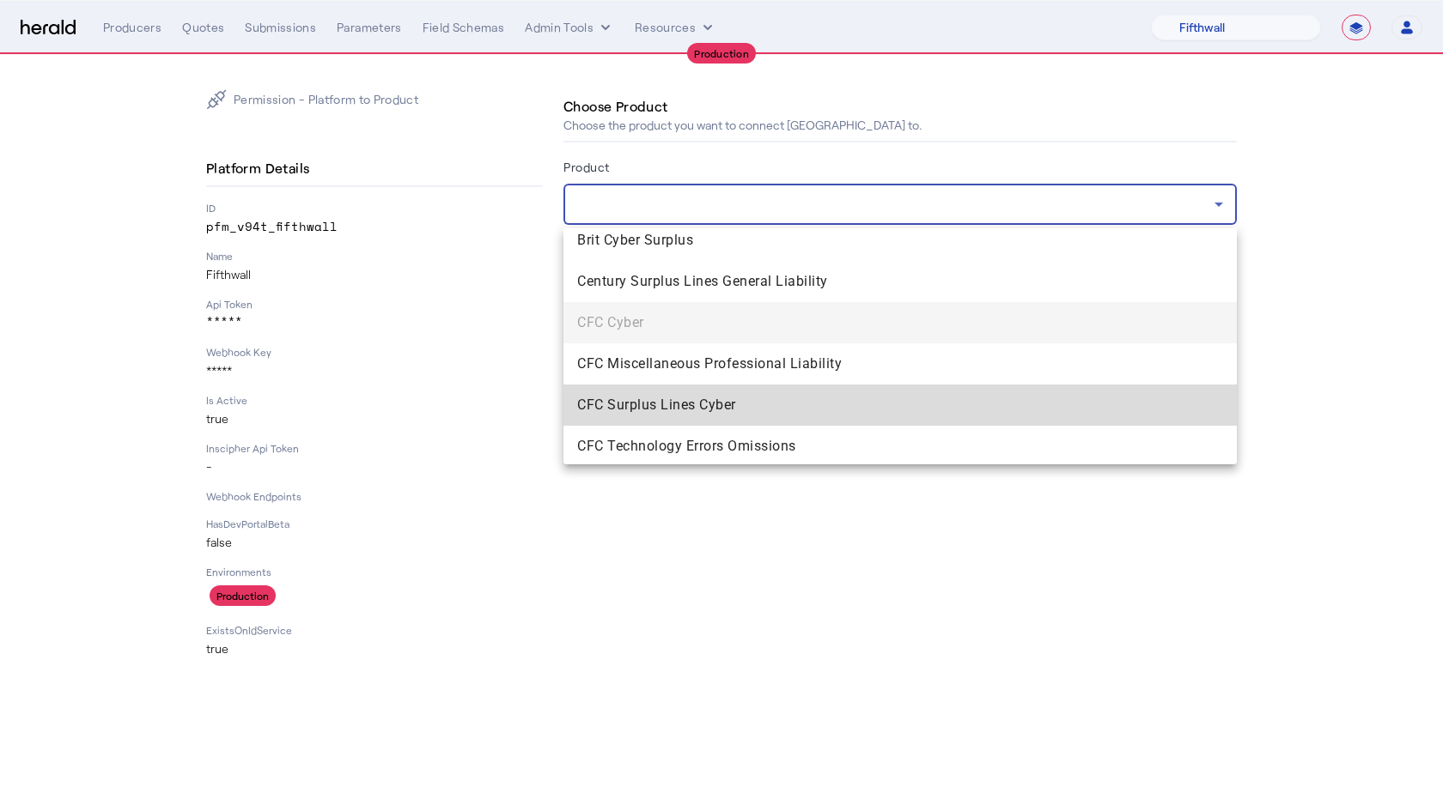
click at [655, 410] on span "CFC Surplus Lines Cyber" at bounding box center [900, 405] width 646 height 21
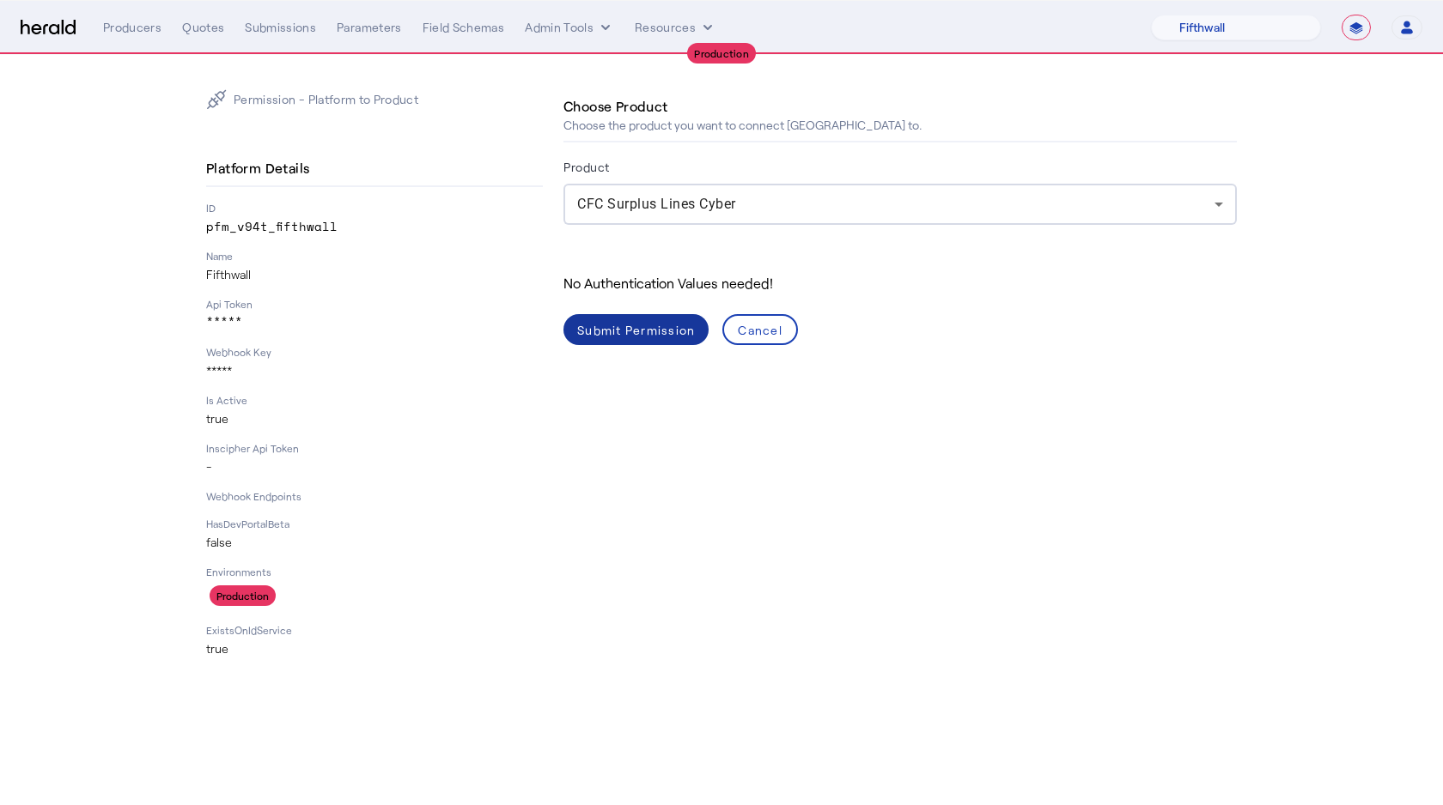
click at [611, 322] on div "Submit Permission" at bounding box center [636, 330] width 118 height 18
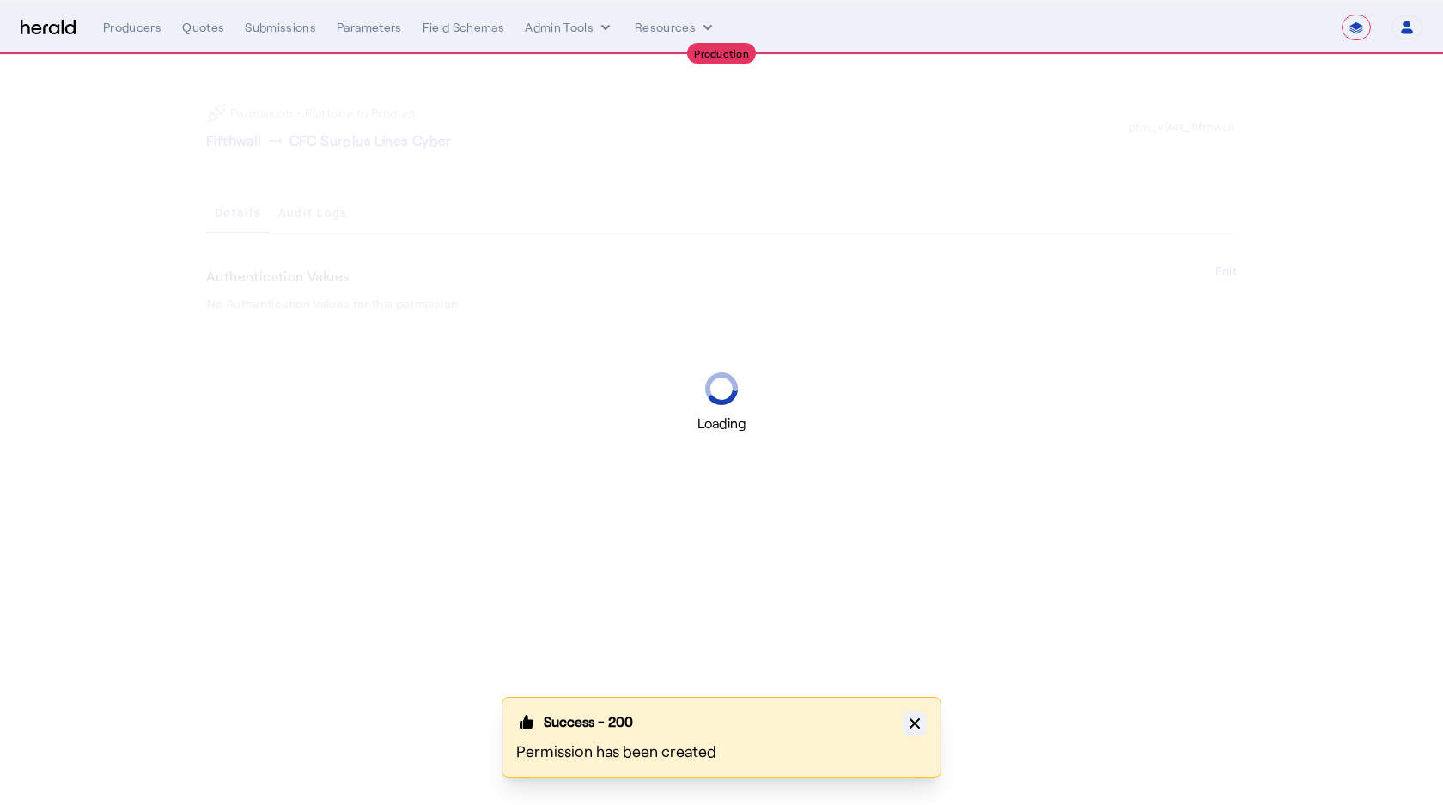
click at [921, 719] on icon "button" at bounding box center [914, 723] width 17 height 17
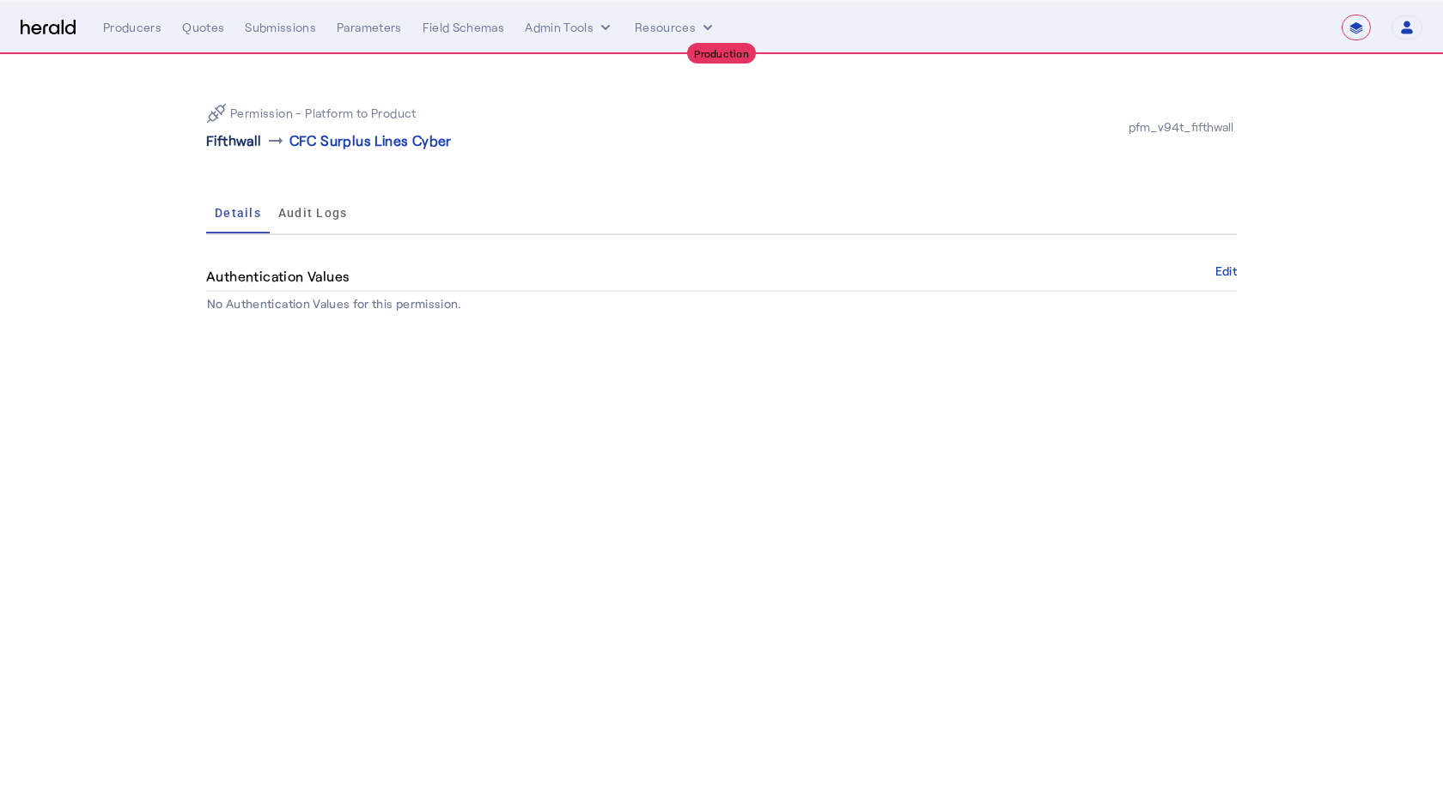
click at [239, 144] on p "Fifthwall" at bounding box center [234, 141] width 56 height 21
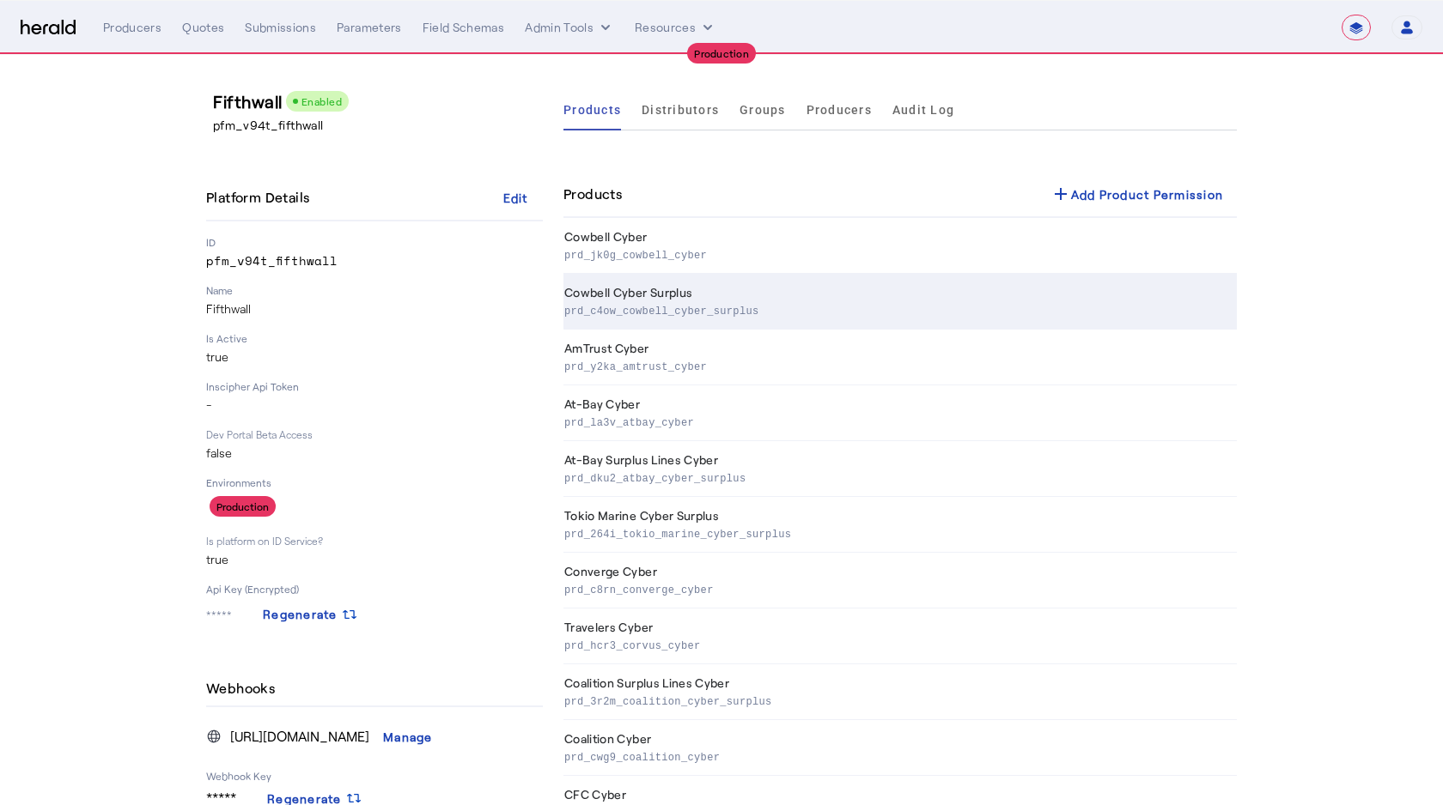
scroll to position [117, 0]
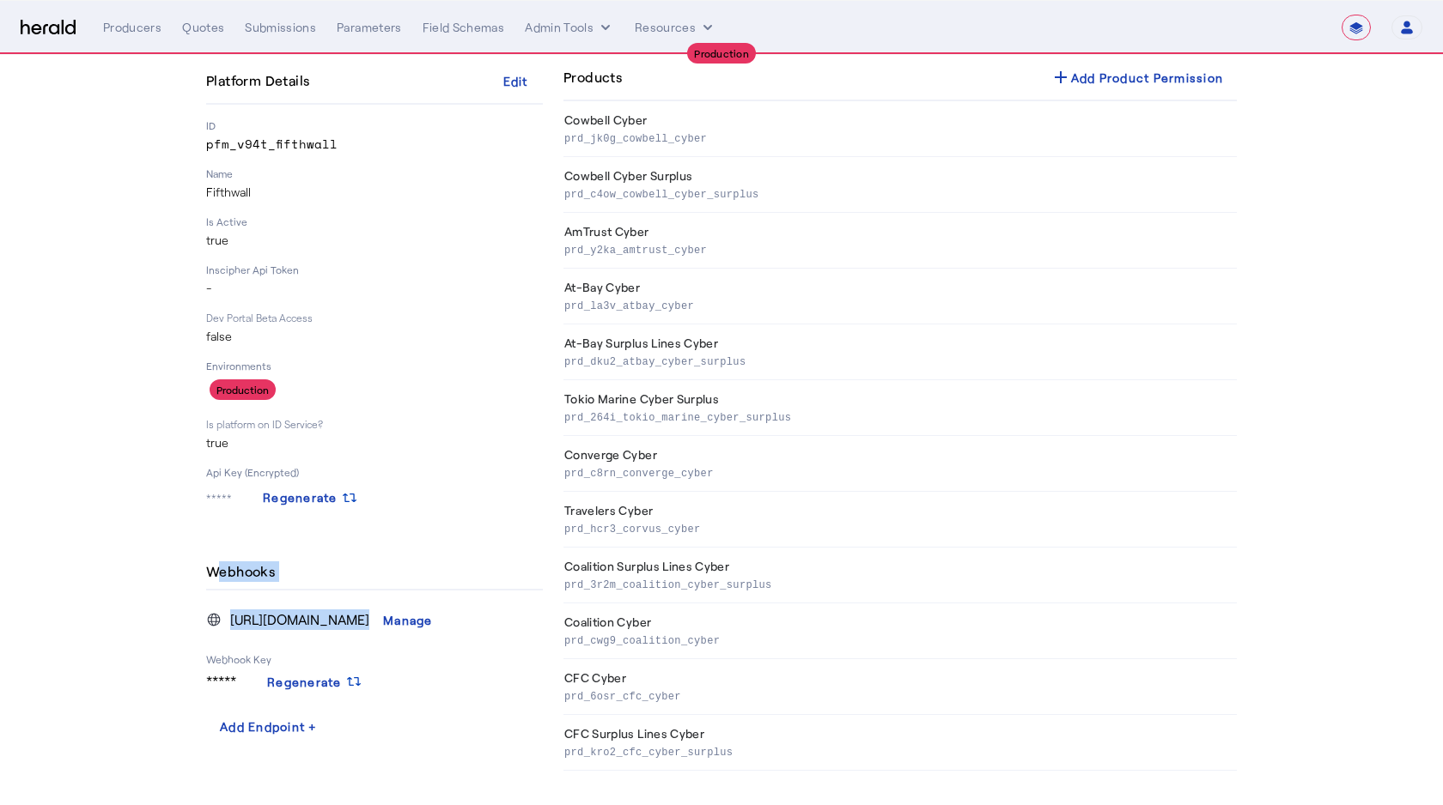
drag, startPoint x: 208, startPoint y: 570, endPoint x: 335, endPoint y: 656, distance: 153.4
click at [335, 656] on div "Webhooks [URL][DOMAIN_NAME] Manage Webhook Key ***** Regenerate Add Endpoint +" at bounding box center [374, 648] width 337 height 187
click at [332, 655] on li "Webhook Key" at bounding box center [374, 650] width 337 height 31
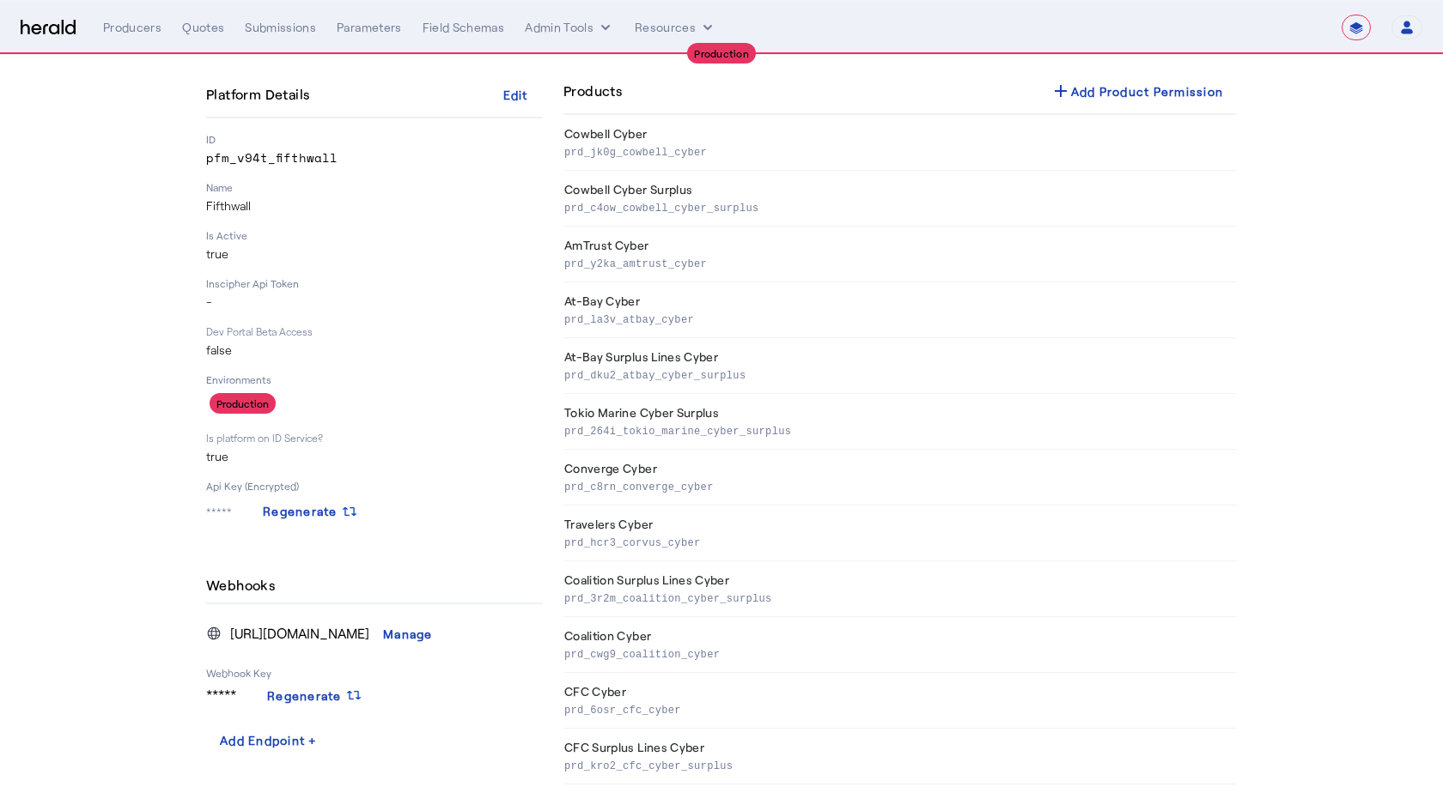
scroll to position [102, 0]
click at [232, 698] on li "***** Regenerate" at bounding box center [374, 696] width 337 height 31
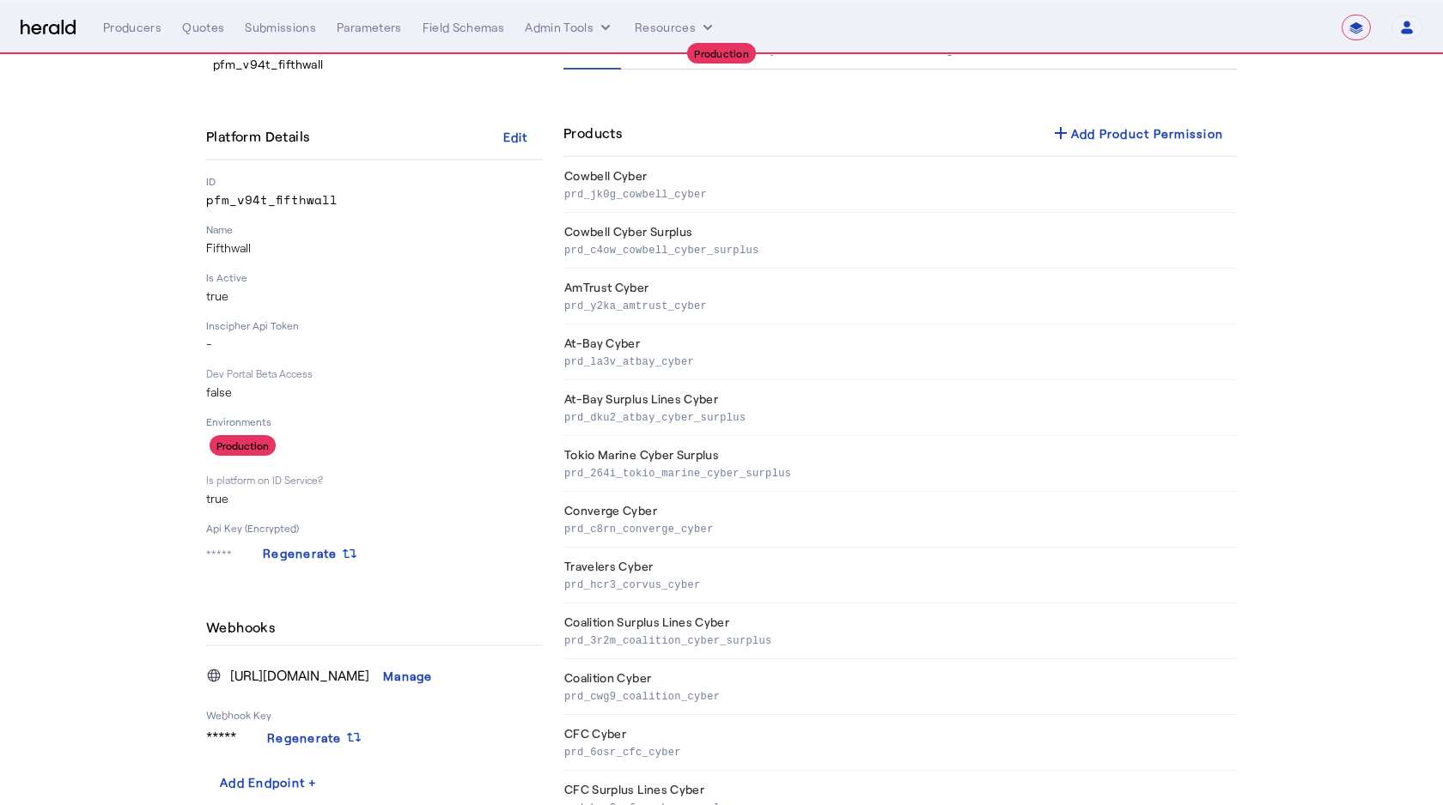
scroll to position [0, 0]
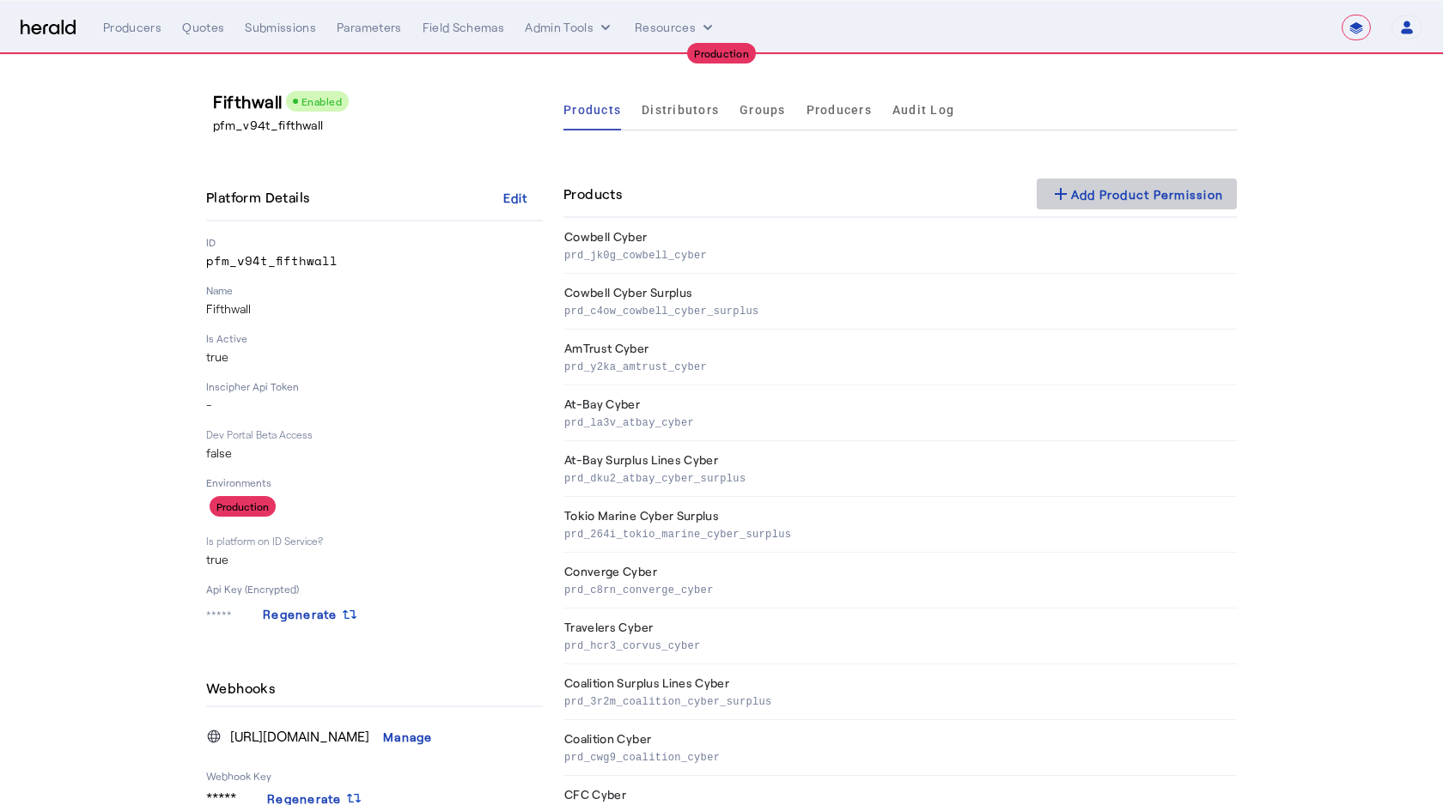
click at [1079, 192] on div "add Add Product Permission" at bounding box center [1136, 194] width 173 height 21
select select "pfm_v94t_fifthwall"
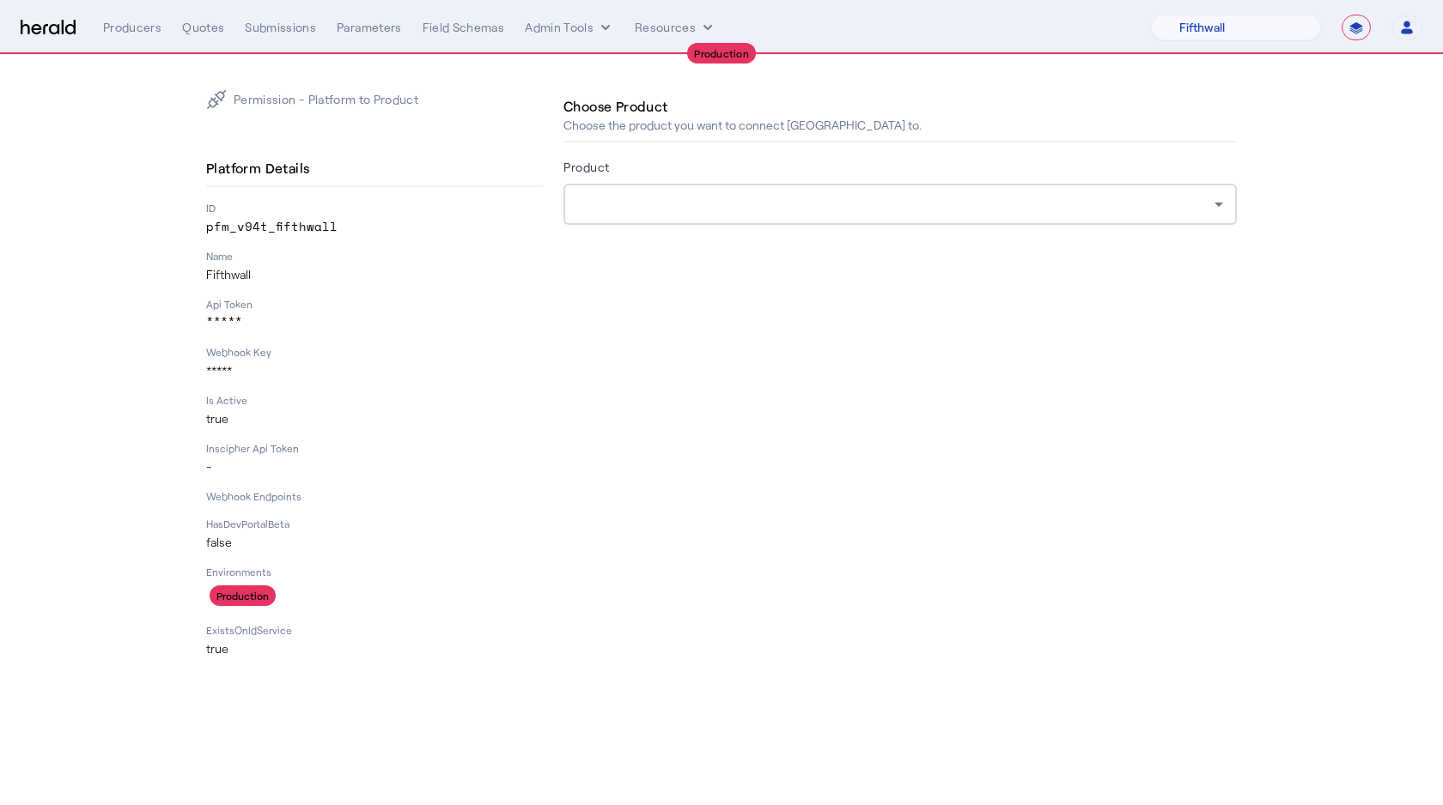
click at [602, 208] on div at bounding box center [895, 204] width 637 height 21
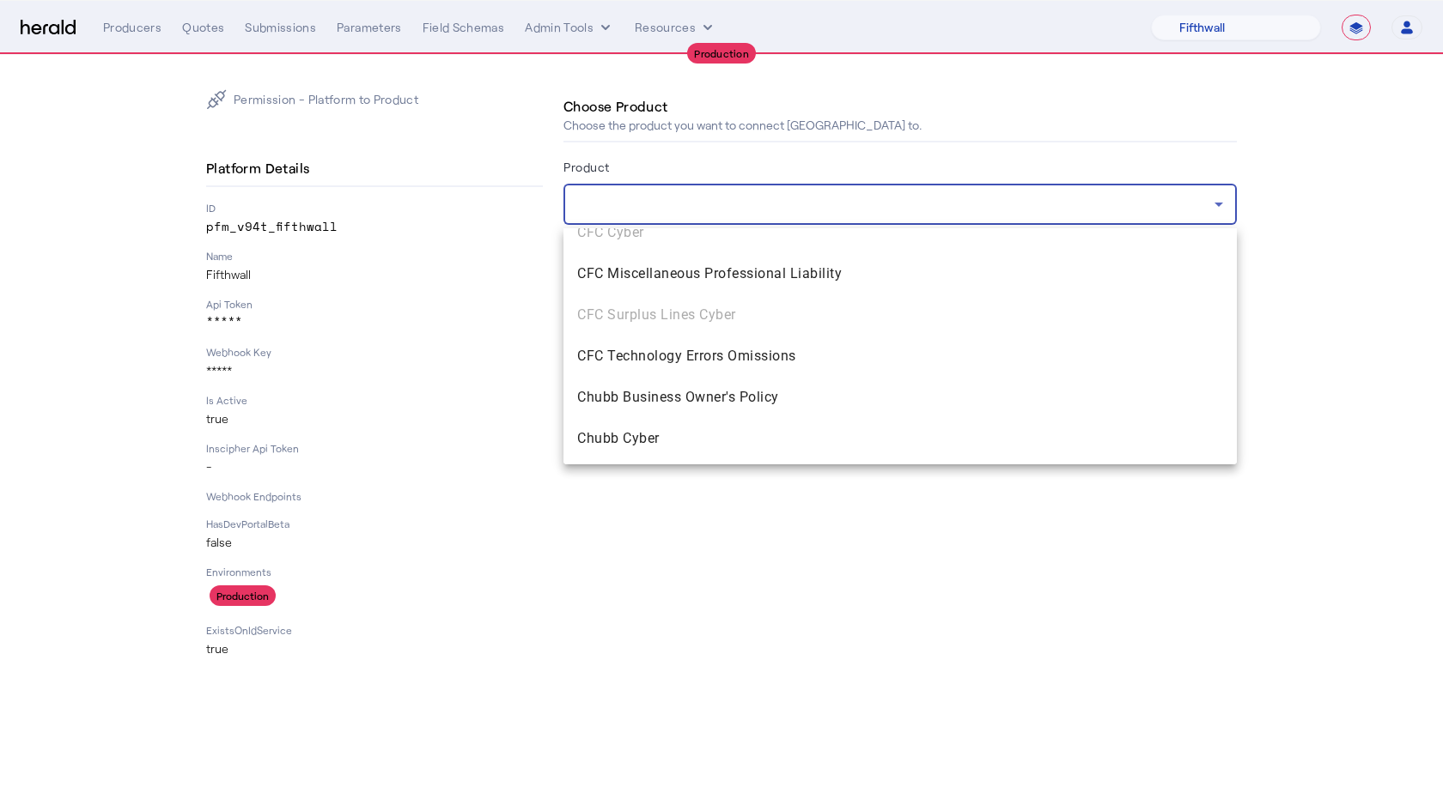
scroll to position [670, 0]
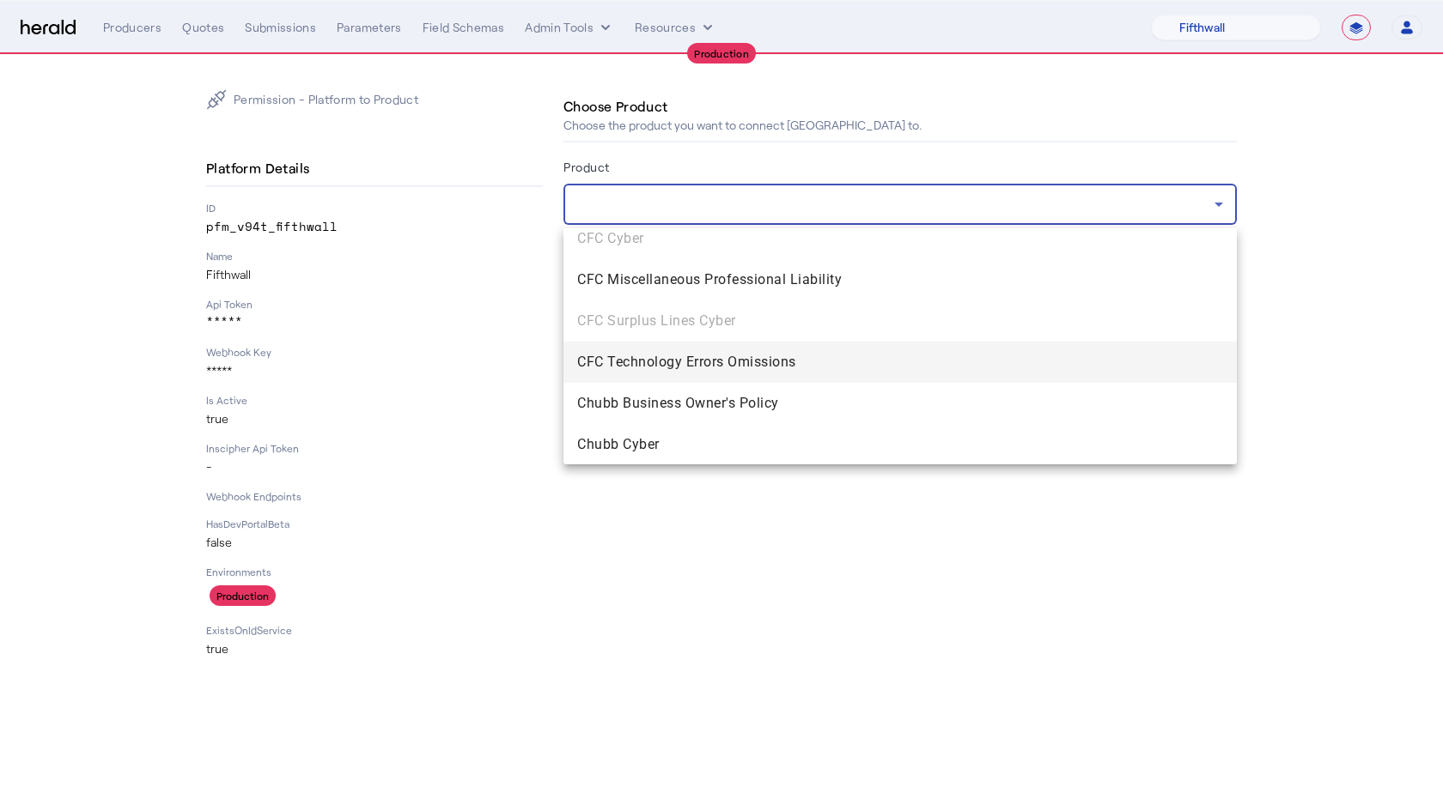
click at [649, 361] on span "CFC Technology Errors Omissions" at bounding box center [900, 362] width 646 height 21
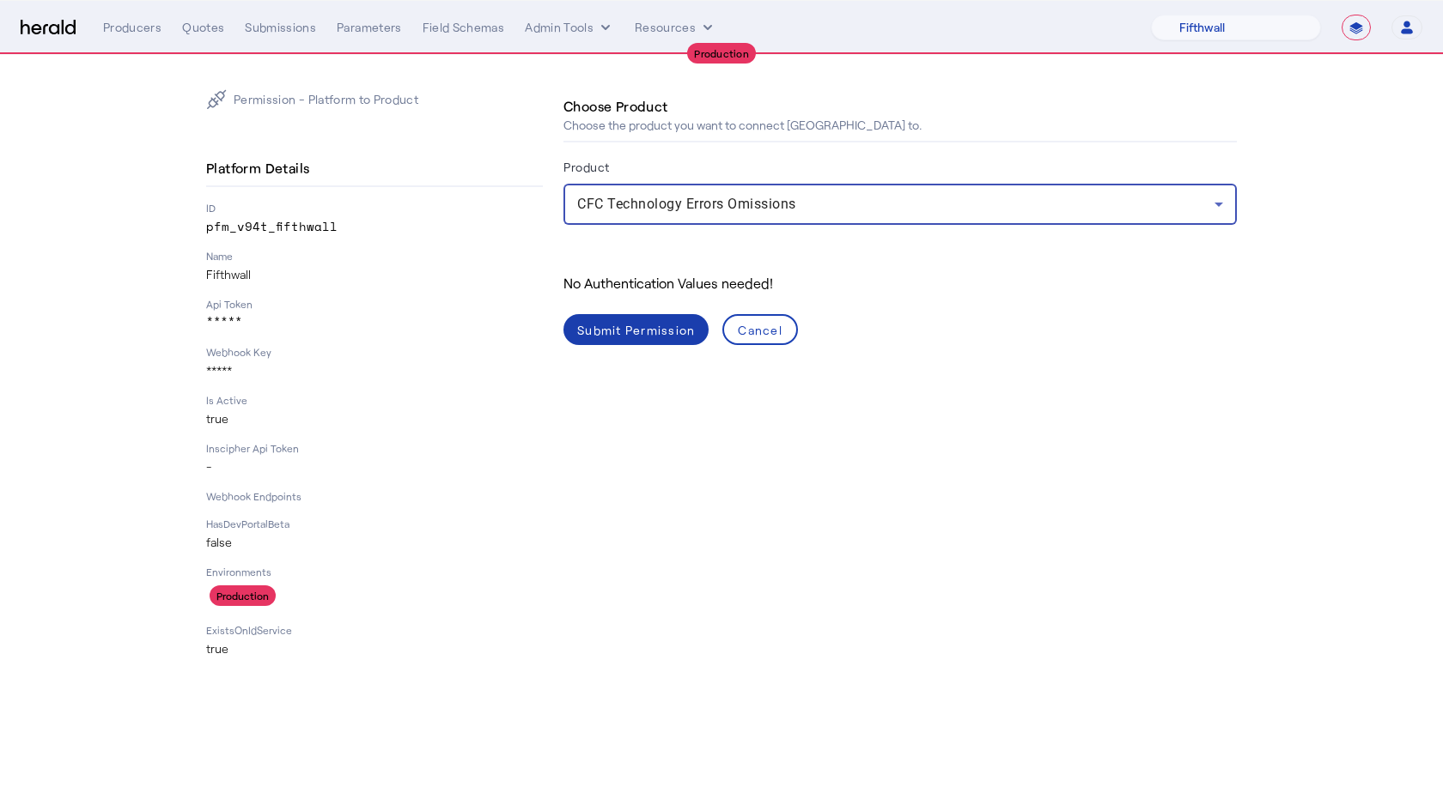
click at [653, 333] on div "Submit Permission" at bounding box center [636, 330] width 118 height 18
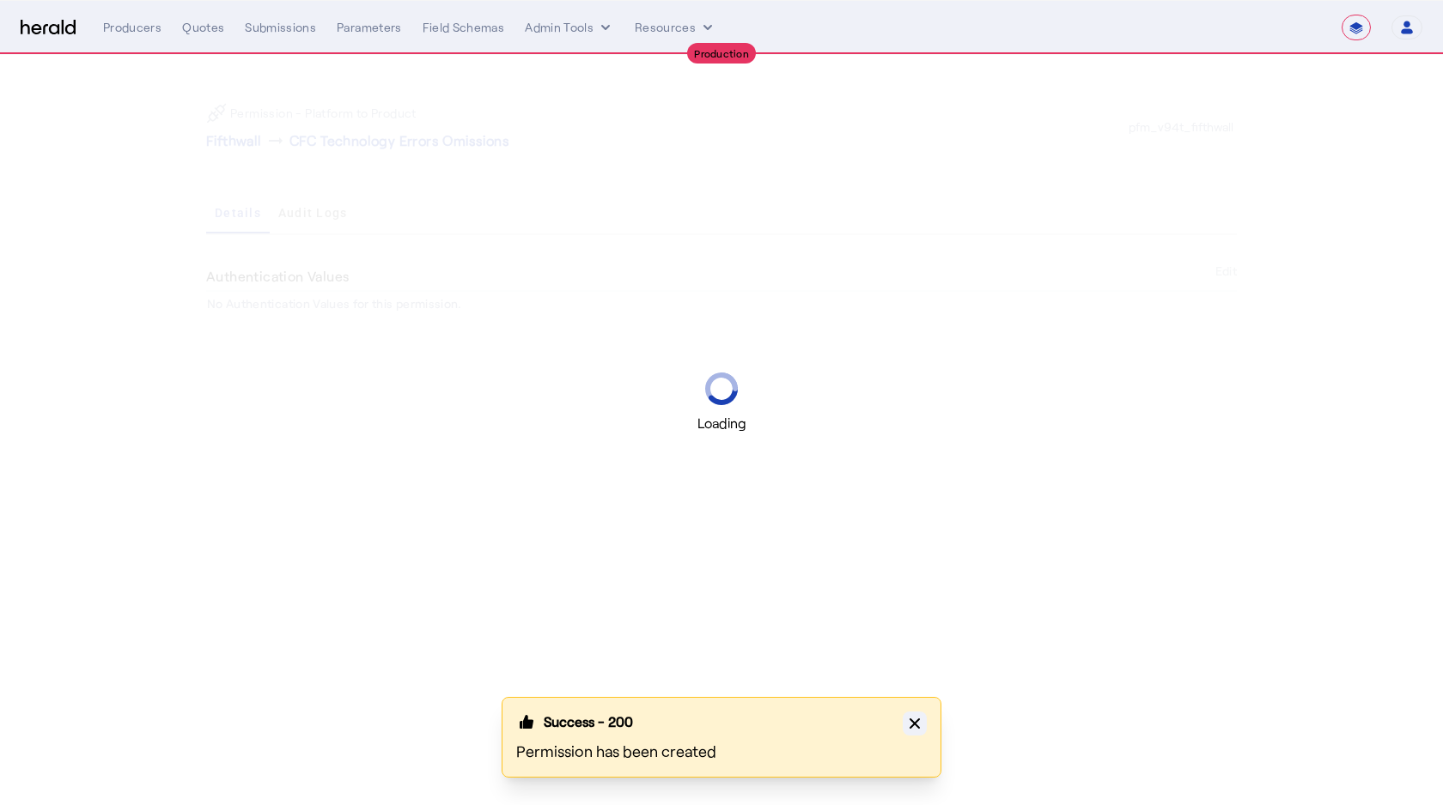
click at [914, 734] on button "Close modal" at bounding box center [914, 724] width 24 height 24
